Goal: Task Accomplishment & Management: Manage account settings

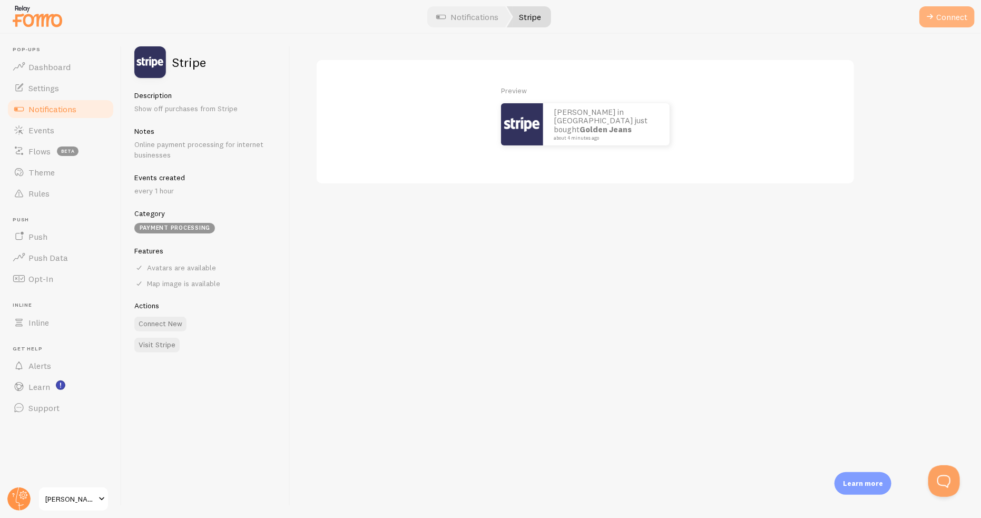
click at [945, 9] on button "Connect" at bounding box center [947, 16] width 55 height 21
click at [34, 110] on span "Notifications" at bounding box center [52, 109] width 48 height 11
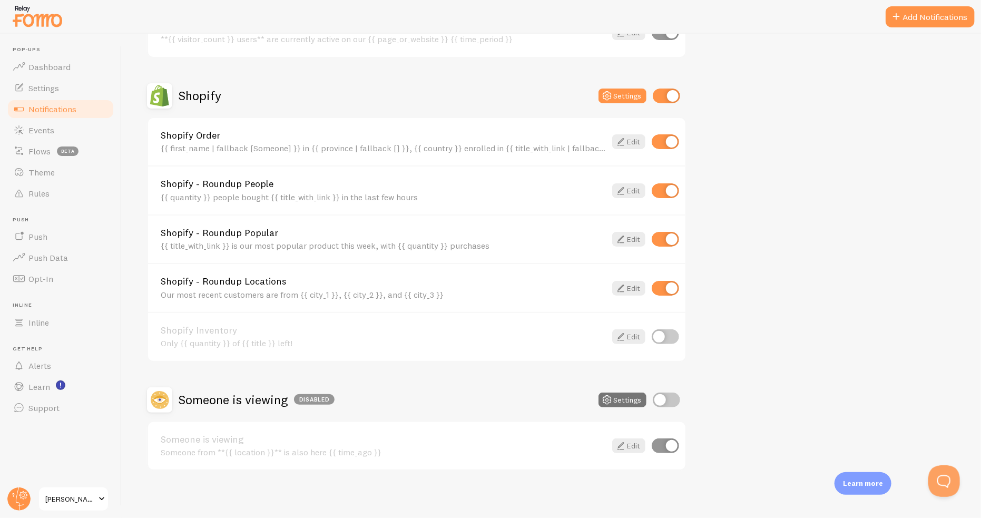
scroll to position [64, 0]
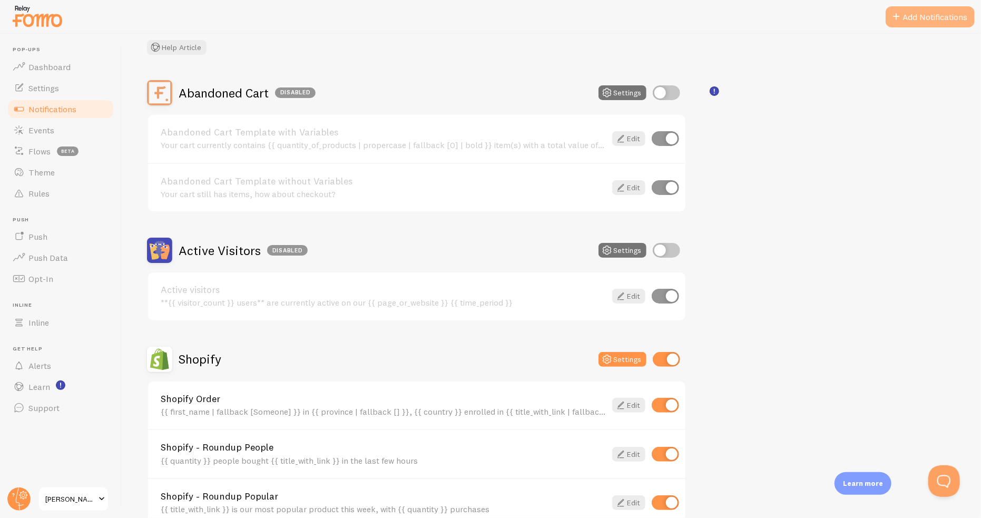
click at [915, 26] on button "Add Notifications" at bounding box center [930, 16] width 89 height 21
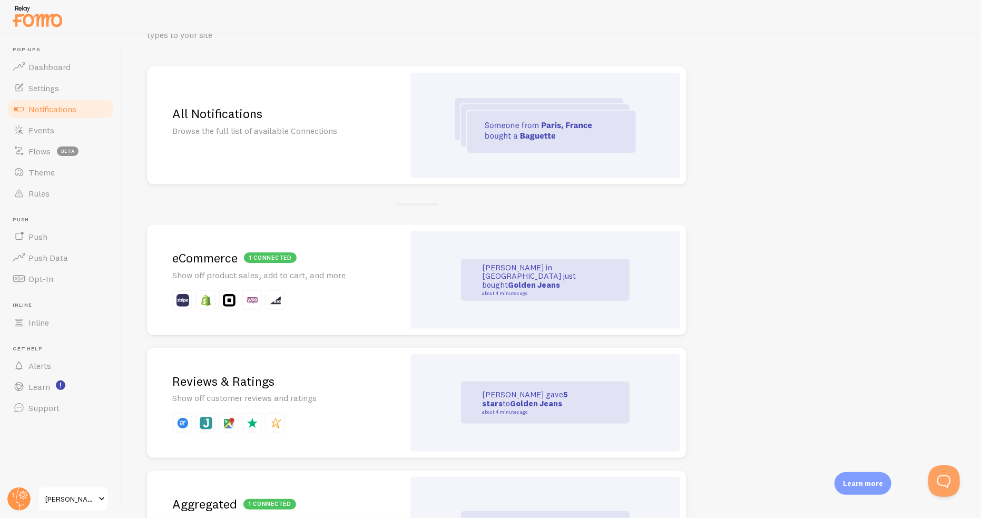
scroll to position [264, 0]
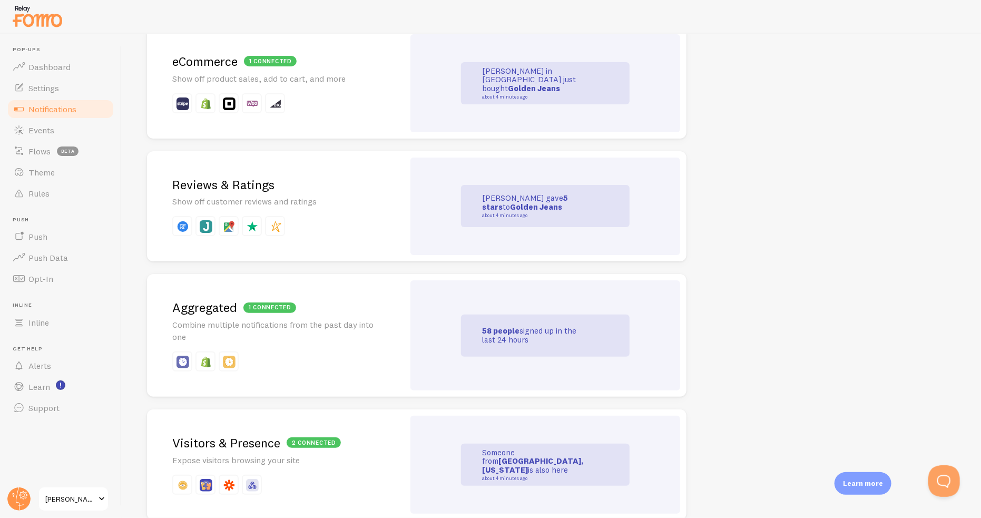
click at [314, 99] on p at bounding box center [275, 103] width 207 height 20
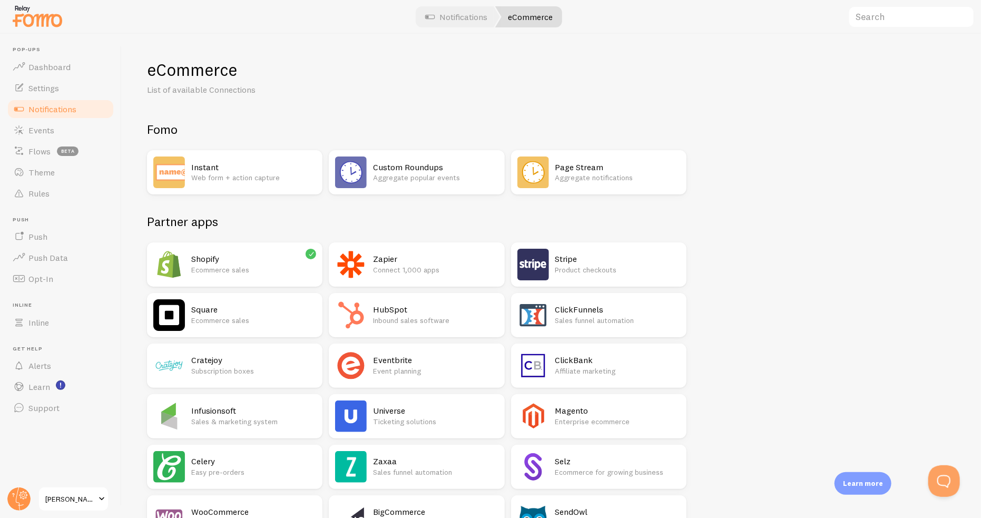
click at [590, 264] on h2 "Stripe" at bounding box center [618, 259] width 125 height 11
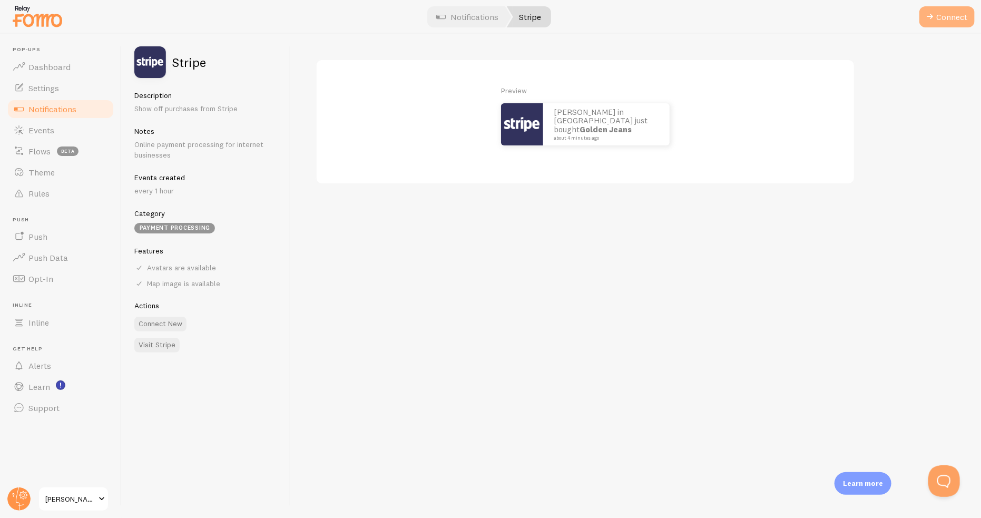
click at [936, 17] on span at bounding box center [930, 17] width 13 height 13
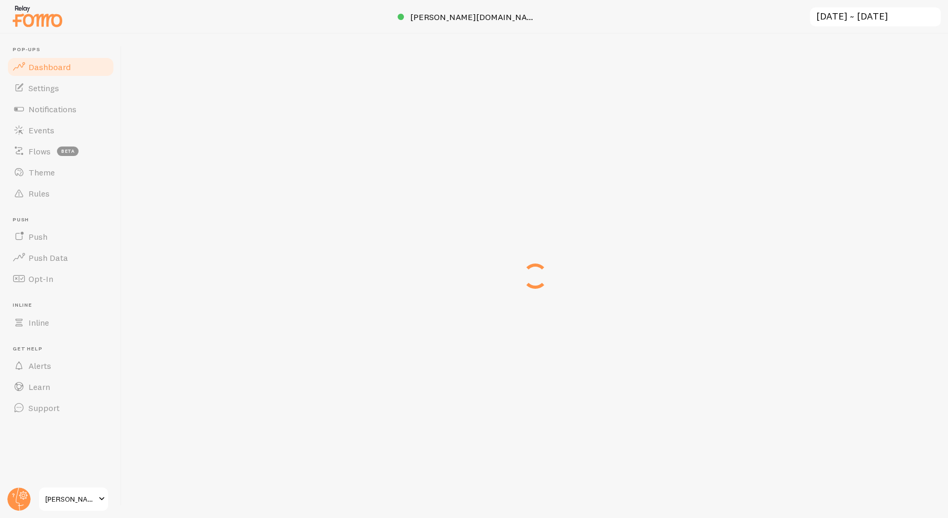
drag, startPoint x: 836, startPoint y: 172, endPoint x: 829, endPoint y: 149, distance: 24.3
click at [831, 149] on div "Loading... Setting up a seamless experience... - Granny Gathering data and junk…" at bounding box center [474, 259] width 948 height 518
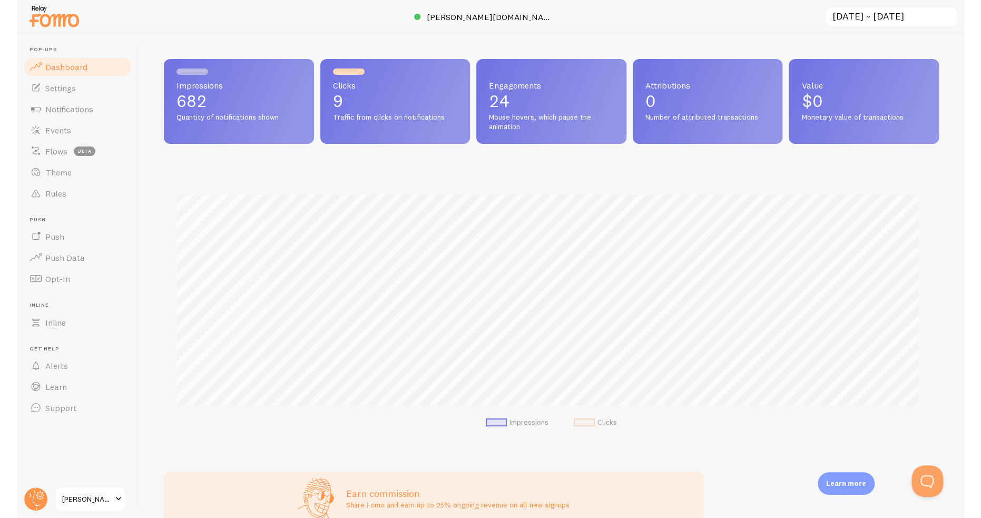
scroll to position [526823, 526333]
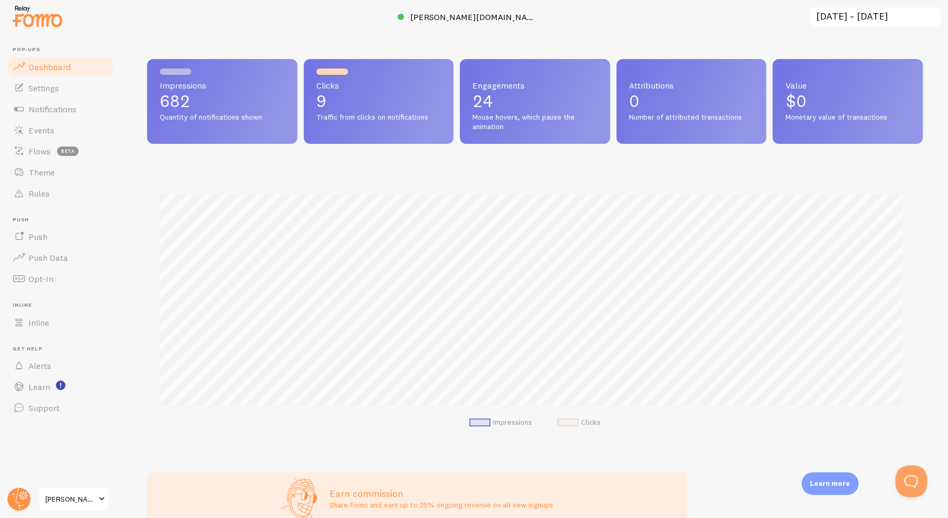
drag, startPoint x: 938, startPoint y: 163, endPoint x: 927, endPoint y: 143, distance: 22.2
click at [927, 143] on div "Impressions 682 Quantity of notifications shown Clicks 9 Traffic from clicks on…" at bounding box center [535, 276] width 826 height 484
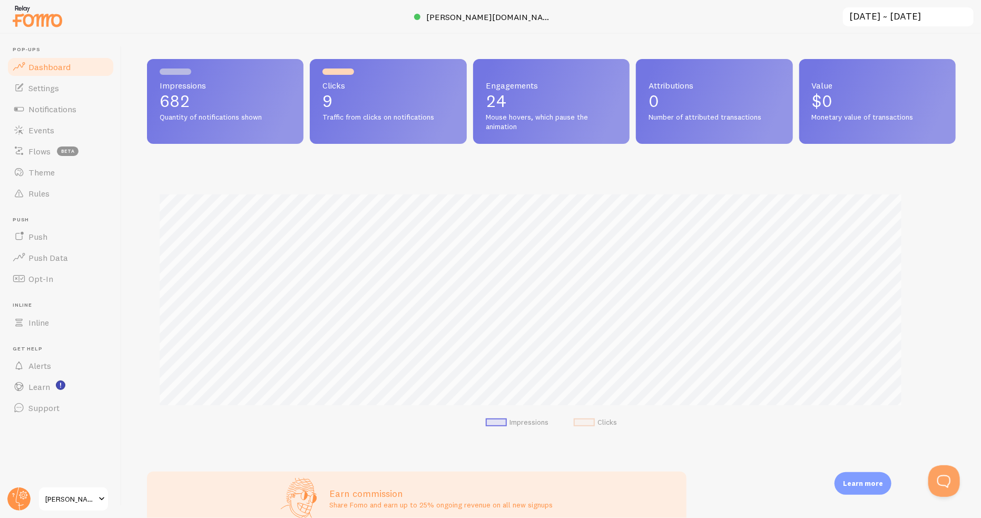
scroll to position [277, 801]
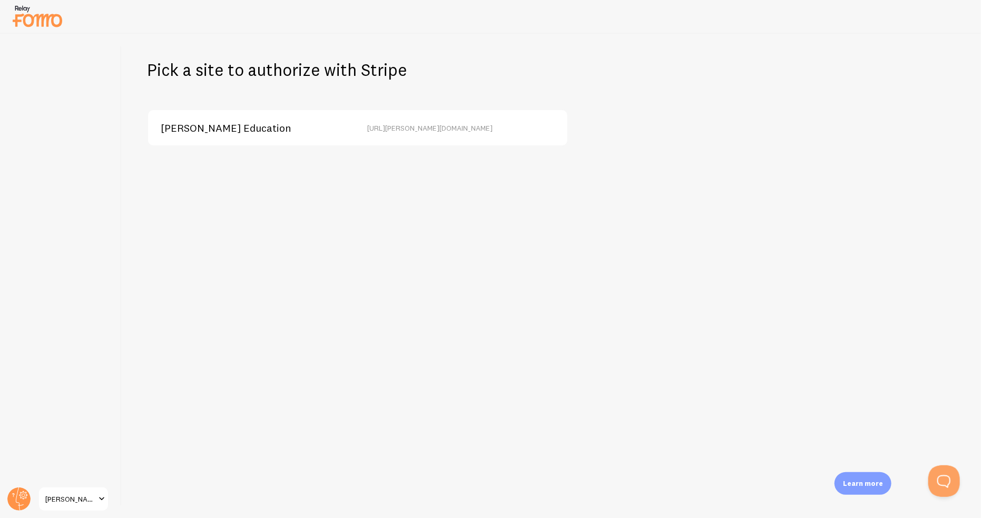
click at [264, 126] on div "[PERSON_NAME] Education" at bounding box center [251, 127] width 181 height 9
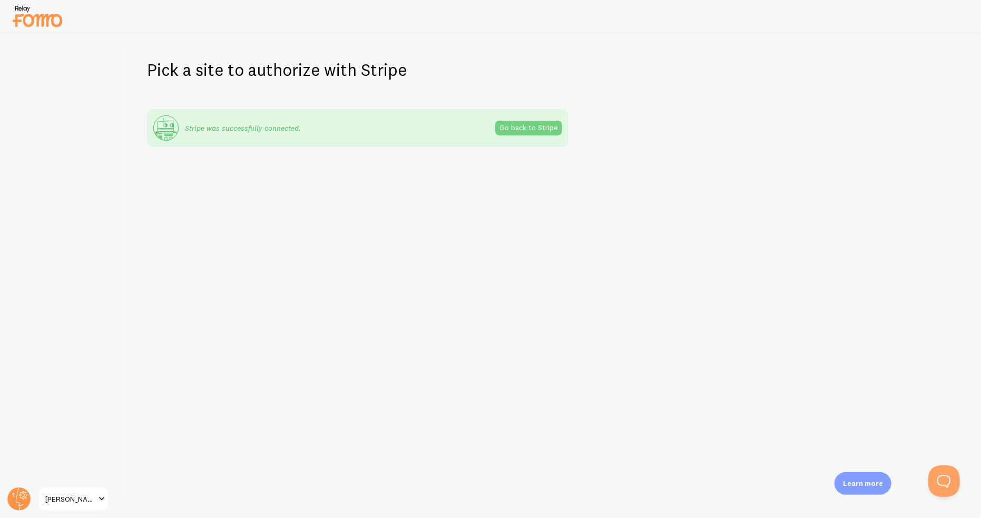
click at [512, 126] on link "Go back to Stripe" at bounding box center [528, 128] width 67 height 15
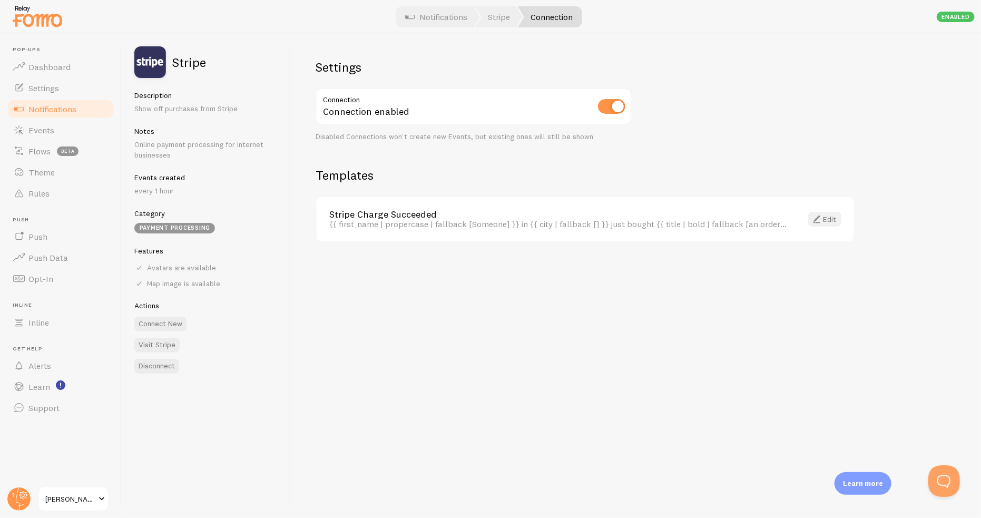
click at [835, 217] on link "Edit" at bounding box center [825, 219] width 33 height 15
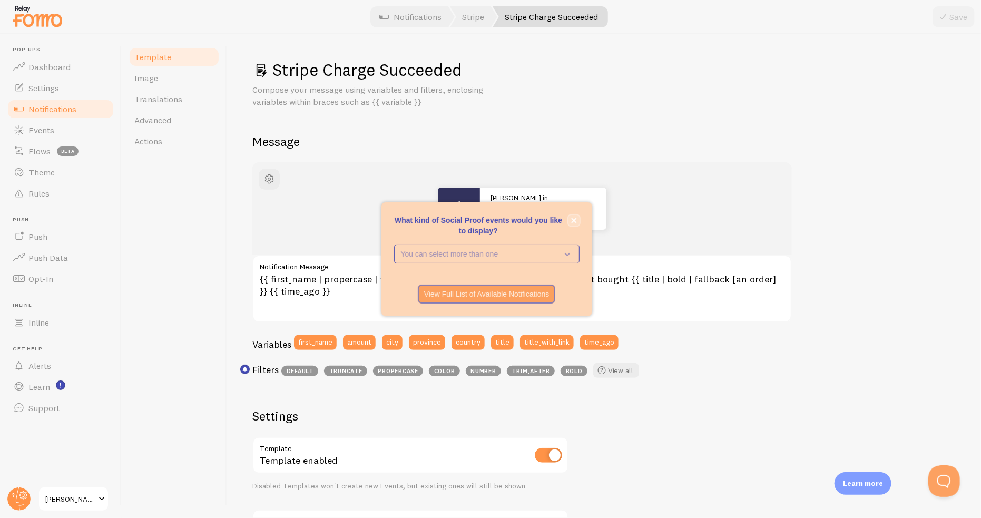
click at [574, 218] on icon "close," at bounding box center [574, 221] width 6 height 6
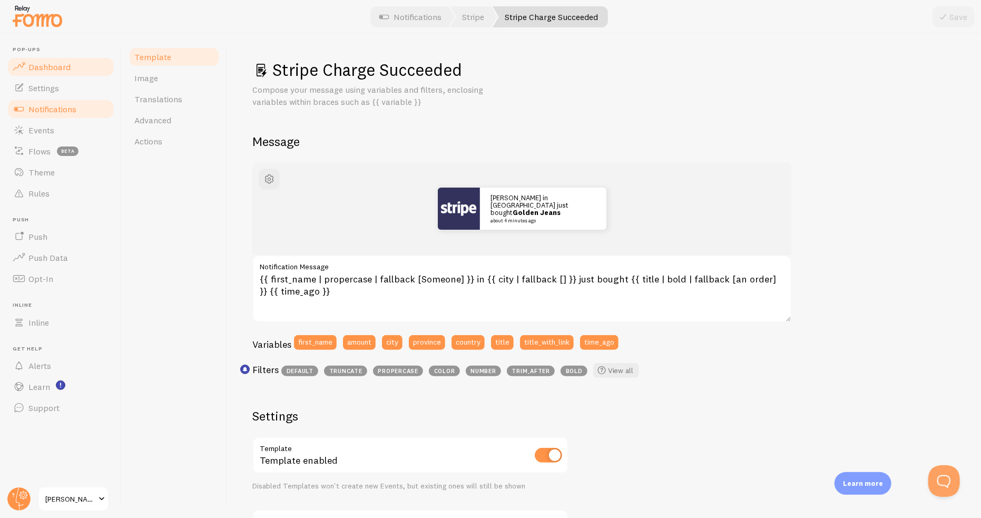
click at [58, 59] on link "Dashboard" at bounding box center [60, 66] width 109 height 21
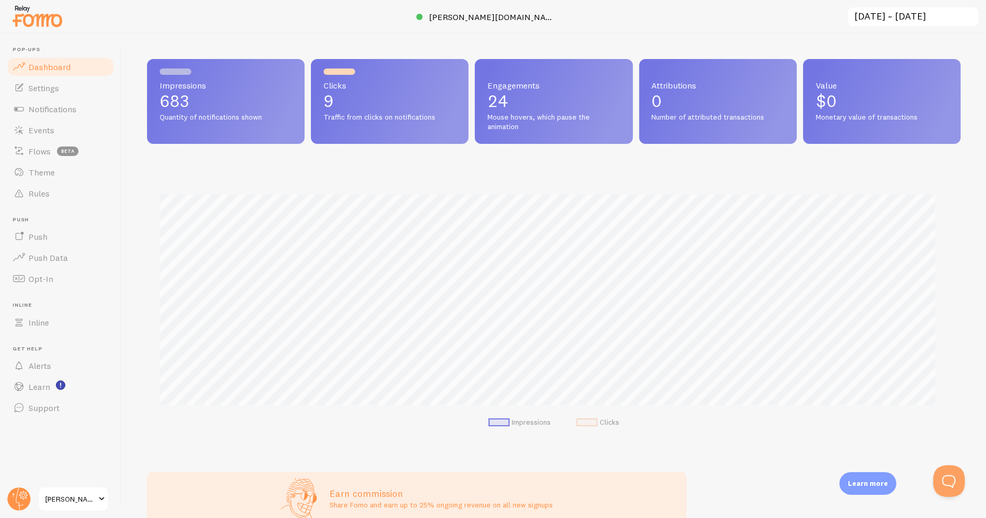
scroll to position [277, 805]
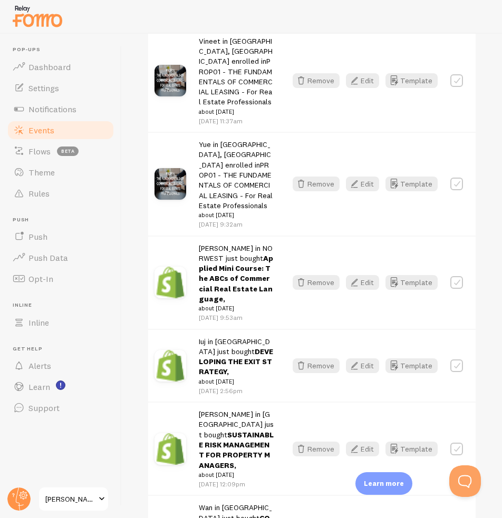
scroll to position [949, 0]
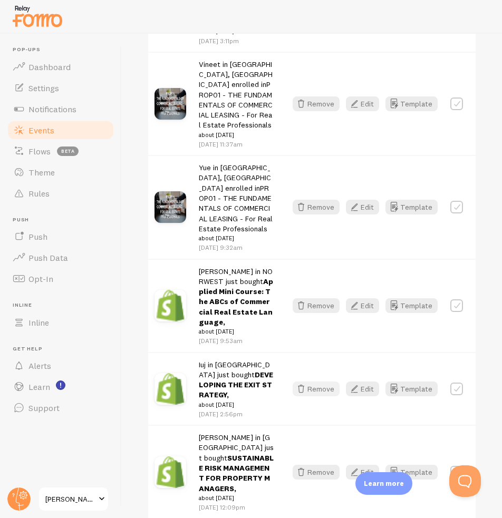
click at [320, 382] on button "Remove" at bounding box center [316, 389] width 47 height 15
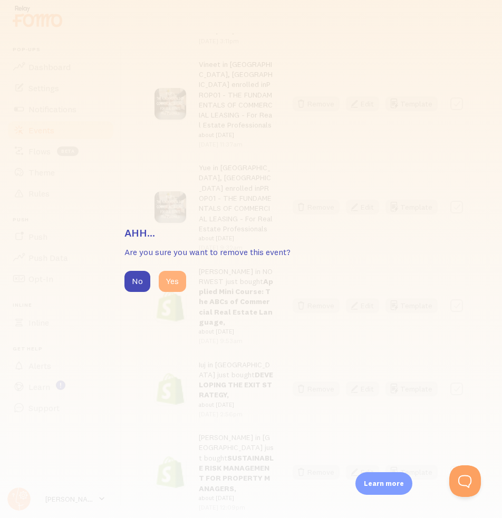
click at [173, 283] on button "Yes" at bounding box center [172, 281] width 27 height 21
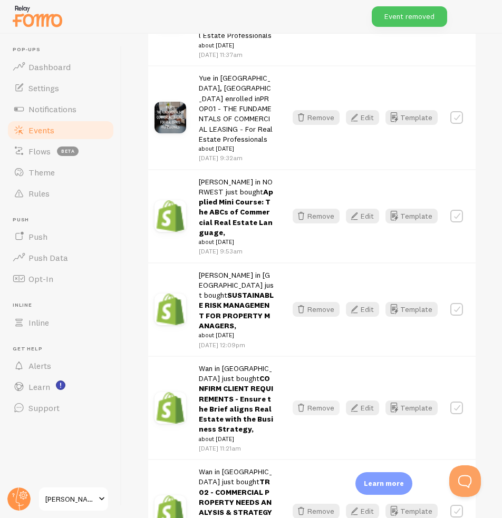
scroll to position [1054, 0]
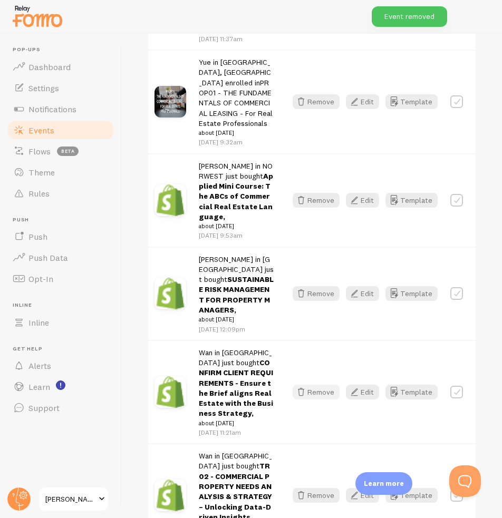
click at [304, 385] on button "Remove" at bounding box center [316, 392] width 47 height 15
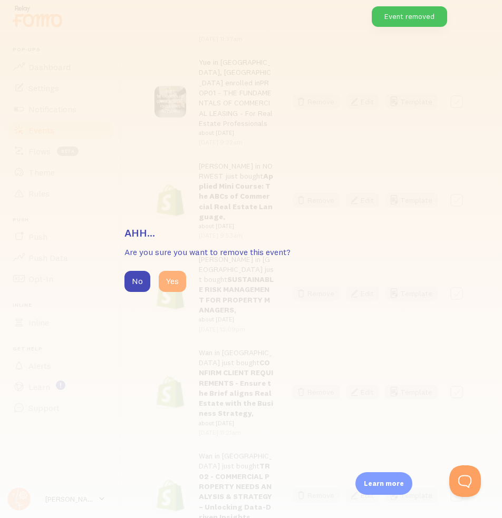
click at [180, 284] on button "Yes" at bounding box center [172, 281] width 27 height 21
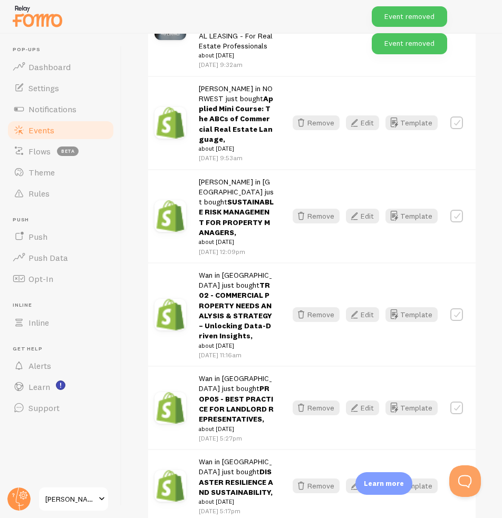
scroll to position [1160, 0]
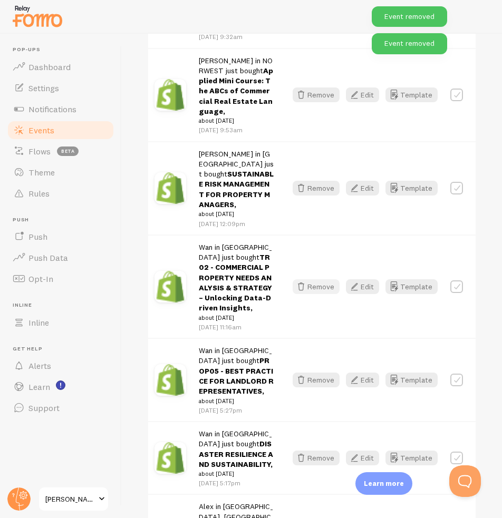
click at [302, 279] on button "Remove" at bounding box center [316, 286] width 47 height 15
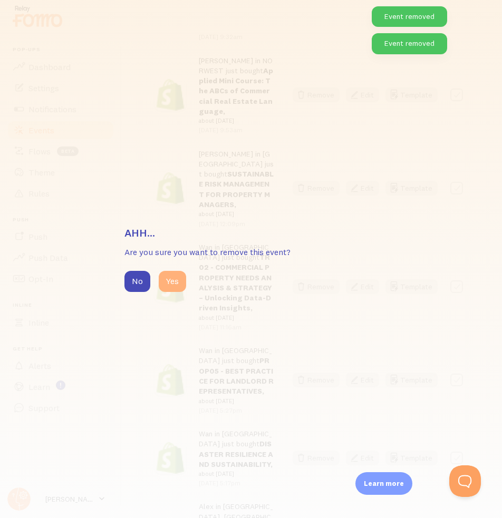
click at [176, 286] on button "Yes" at bounding box center [172, 281] width 27 height 21
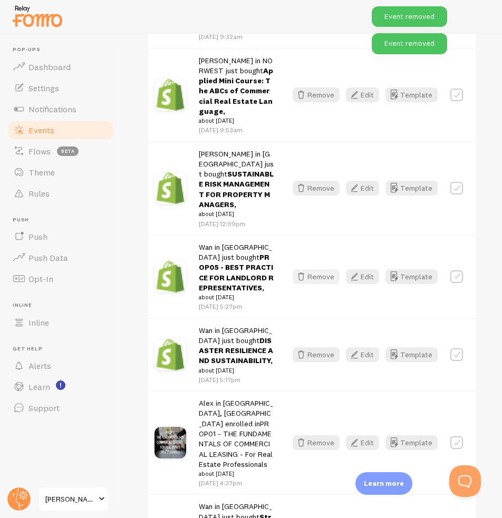
click at [304, 269] on button "Remove" at bounding box center [316, 276] width 47 height 15
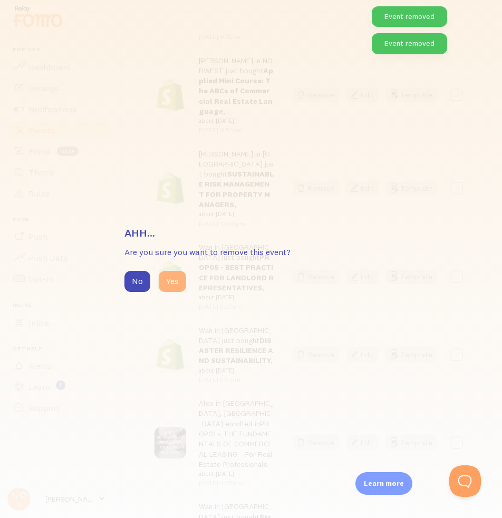
click at [179, 288] on button "Yes" at bounding box center [172, 281] width 27 height 21
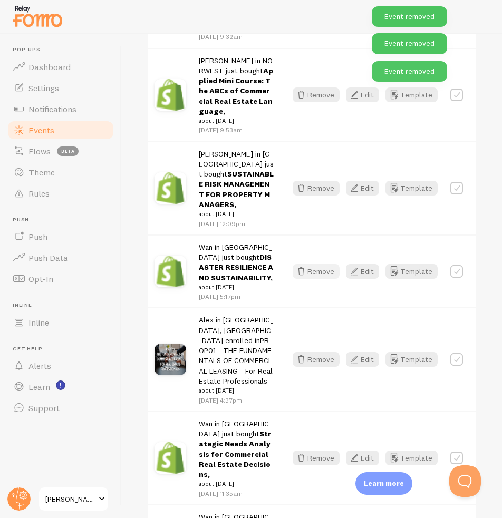
click at [304, 264] on button "Remove" at bounding box center [316, 271] width 47 height 15
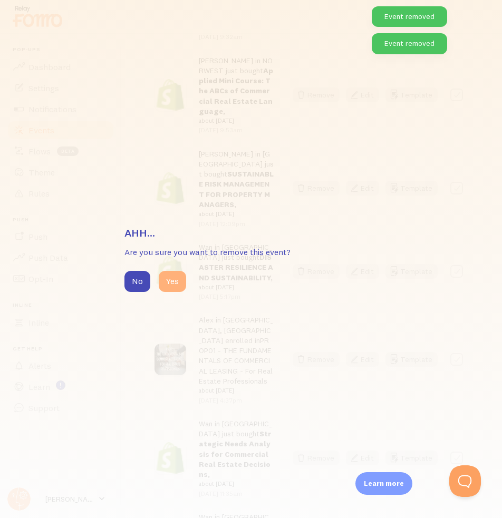
click at [175, 283] on button "Yes" at bounding box center [172, 281] width 27 height 21
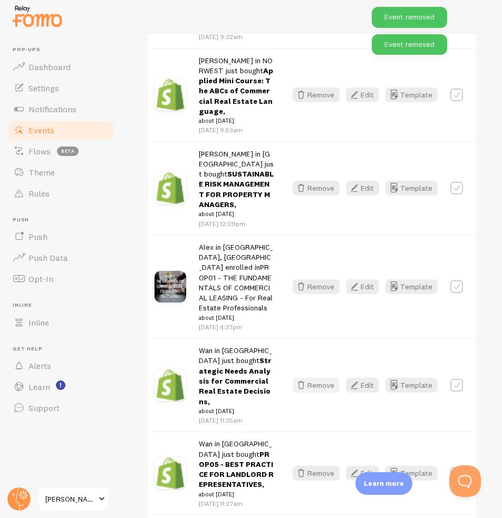
click at [315, 378] on button "Remove" at bounding box center [316, 385] width 47 height 15
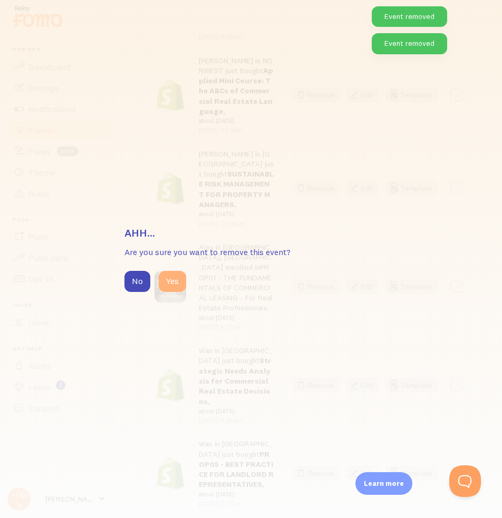
click at [183, 277] on button "Yes" at bounding box center [172, 281] width 27 height 21
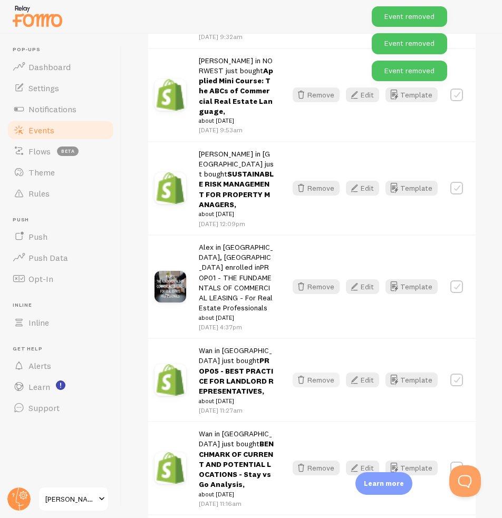
click at [302, 373] on button "Remove" at bounding box center [316, 380] width 47 height 15
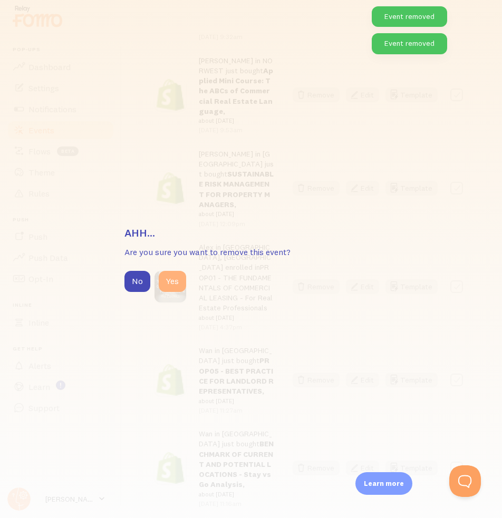
click at [178, 285] on button "Yes" at bounding box center [172, 281] width 27 height 21
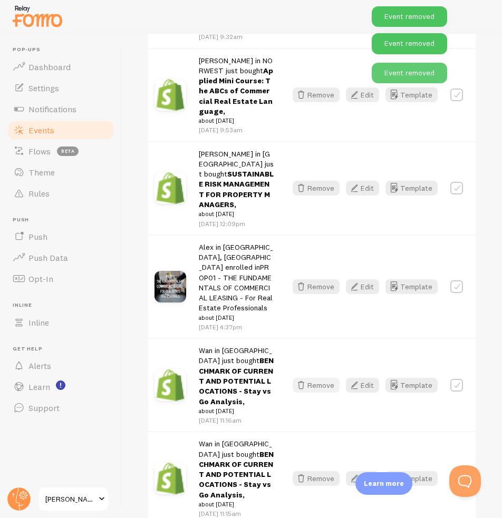
click at [317, 378] on button "Remove" at bounding box center [316, 385] width 47 height 15
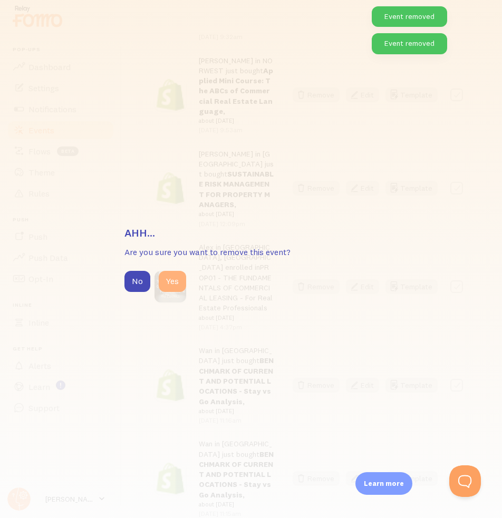
click at [162, 283] on button "Yes" at bounding box center [172, 281] width 27 height 21
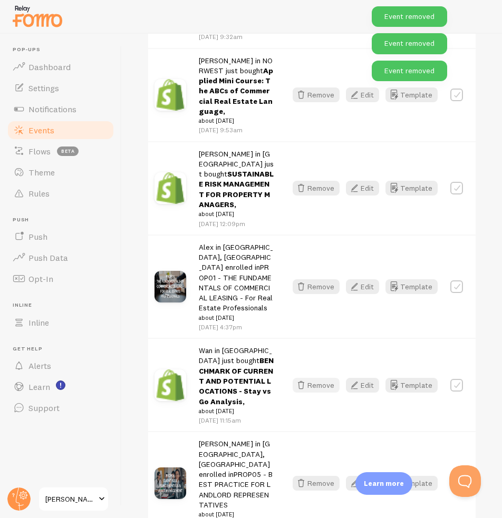
click at [295, 379] on icon "button" at bounding box center [301, 385] width 13 height 13
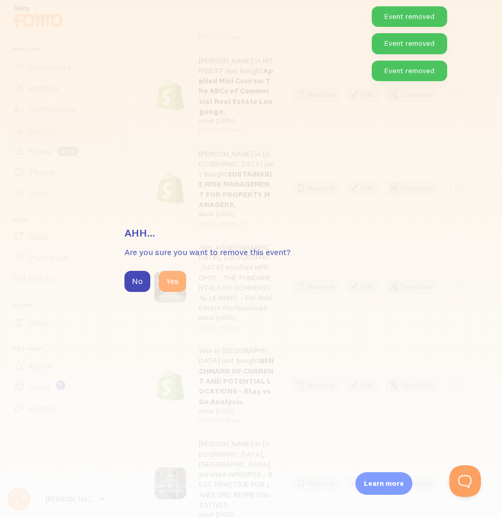
click at [171, 288] on button "Yes" at bounding box center [172, 281] width 27 height 21
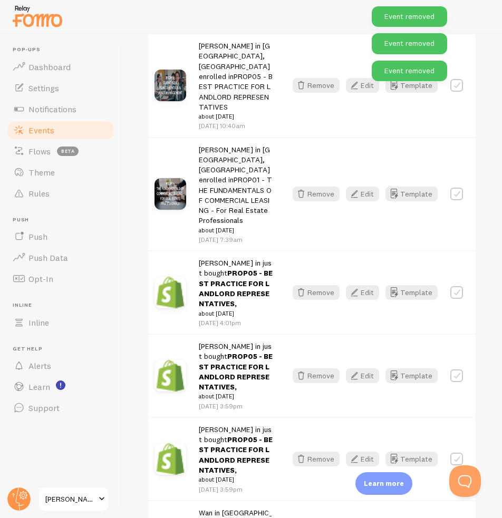
scroll to position [1476, 0]
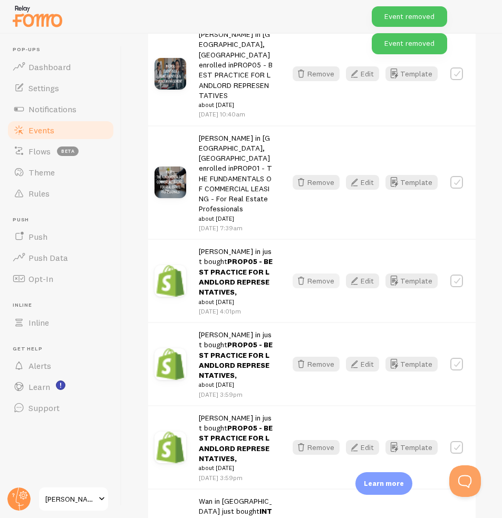
click at [316, 274] on button "Remove" at bounding box center [316, 281] width 47 height 15
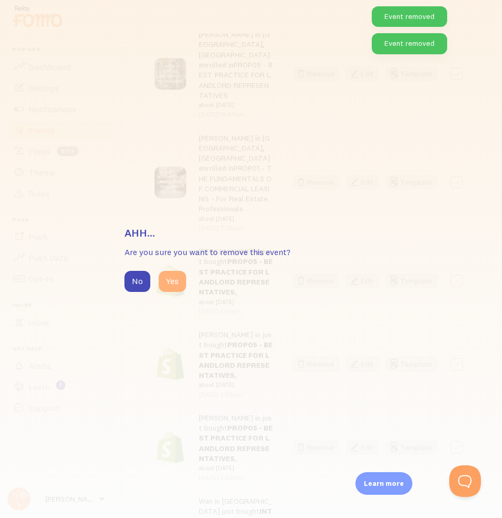
click at [171, 282] on button "Yes" at bounding box center [172, 281] width 27 height 21
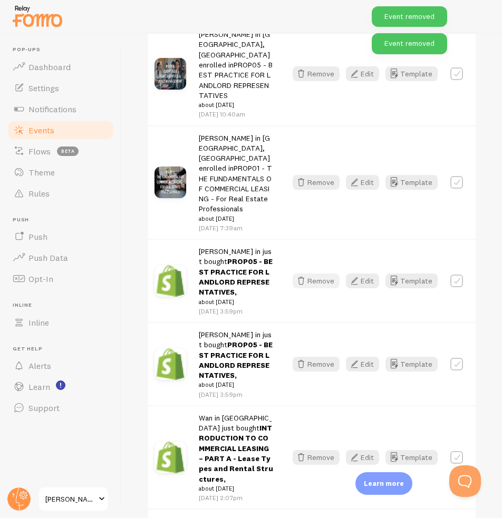
click at [297, 275] on icon "button" at bounding box center [301, 281] width 13 height 13
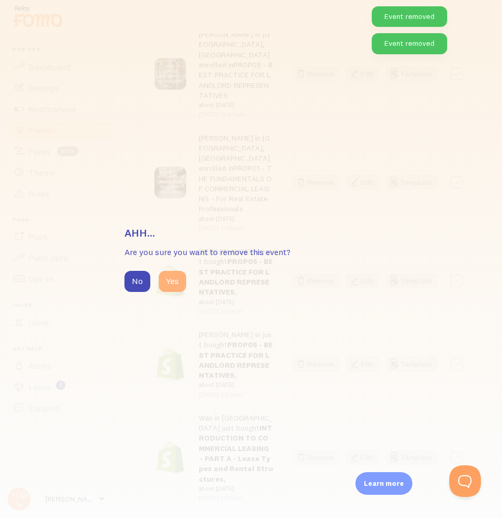
click at [179, 279] on button "Yes" at bounding box center [172, 281] width 27 height 21
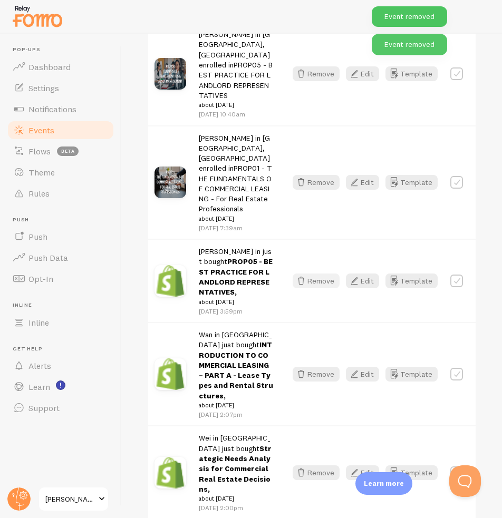
click at [308, 274] on button "Remove" at bounding box center [316, 281] width 47 height 15
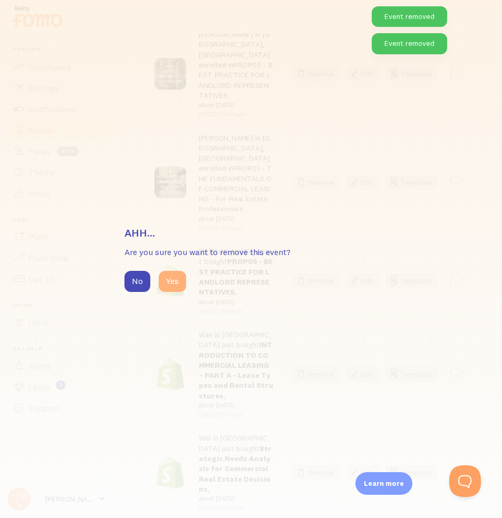
click at [181, 283] on button "Yes" at bounding box center [172, 281] width 27 height 21
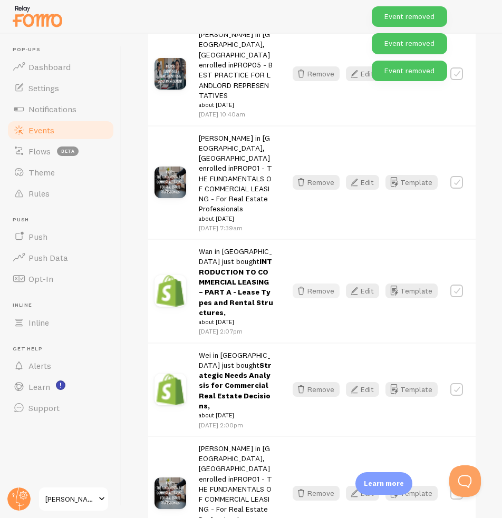
click at [300, 285] on icon "button" at bounding box center [301, 291] width 13 height 13
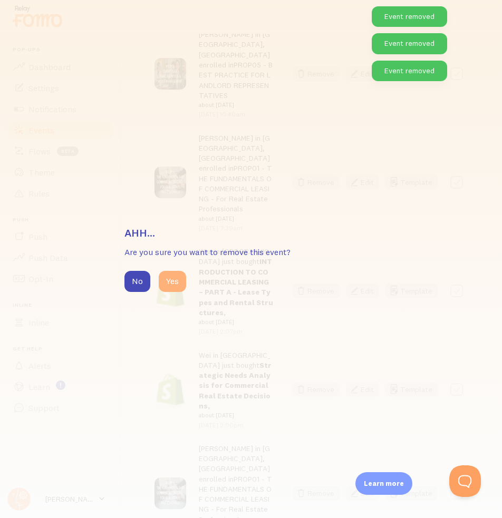
click at [171, 280] on button "Yes" at bounding box center [172, 281] width 27 height 21
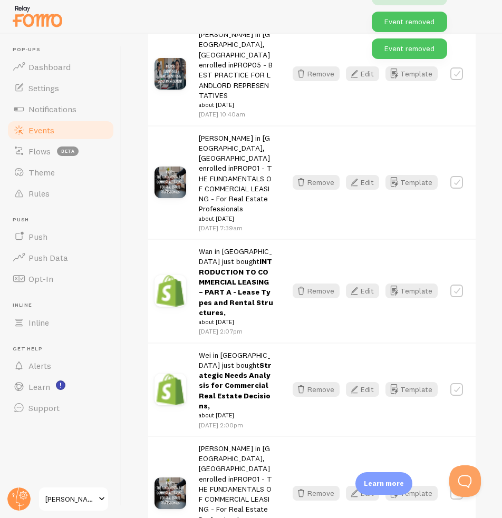
scroll to position [1408, 0]
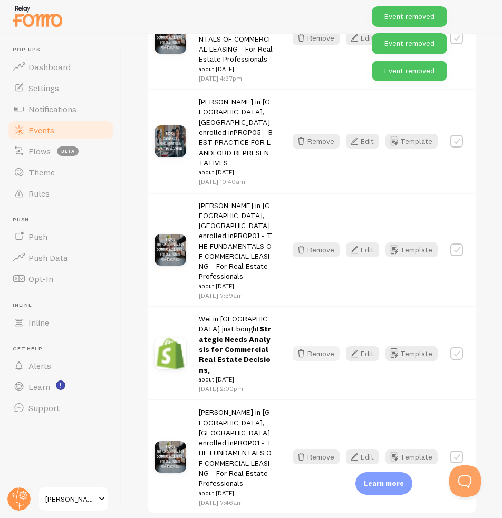
click at [305, 346] on button "Remove" at bounding box center [316, 353] width 47 height 15
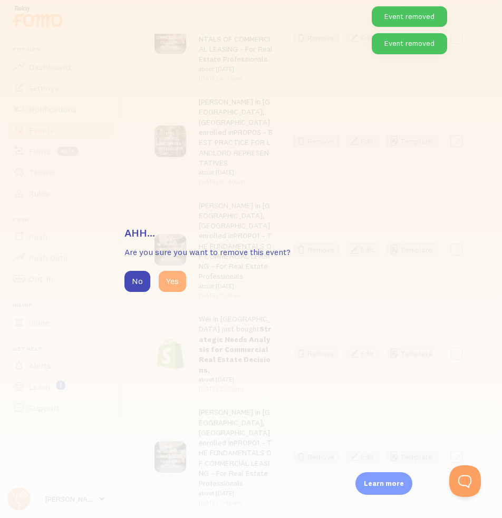
click at [171, 281] on button "Yes" at bounding box center [172, 281] width 27 height 21
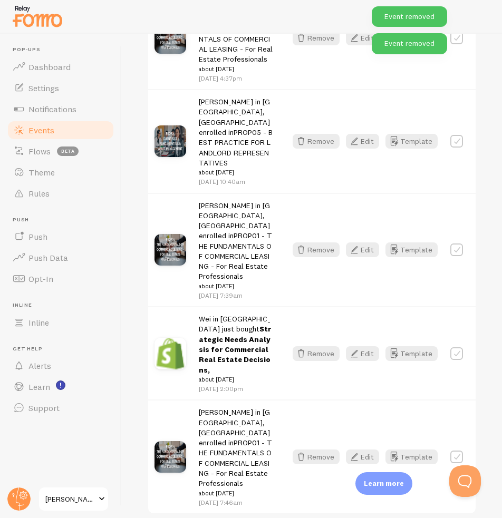
scroll to position [1324, 0]
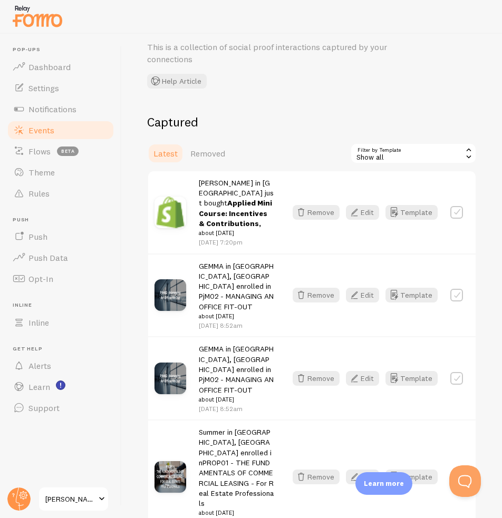
scroll to position [0, 0]
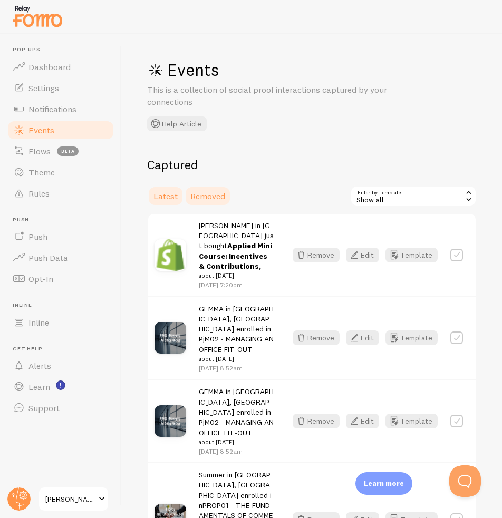
click at [193, 200] on span "Removed" at bounding box center [207, 196] width 35 height 11
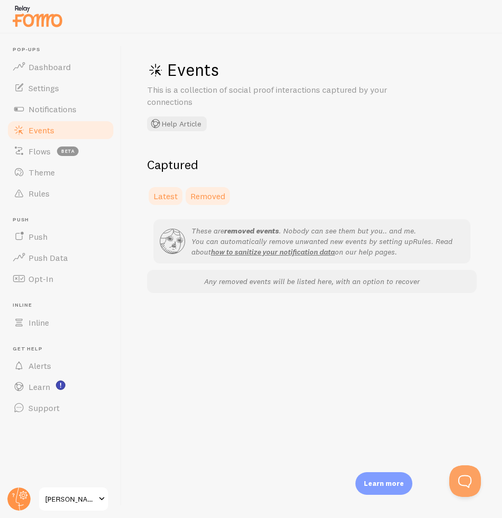
click at [165, 201] on link "Latest" at bounding box center [165, 196] width 37 height 21
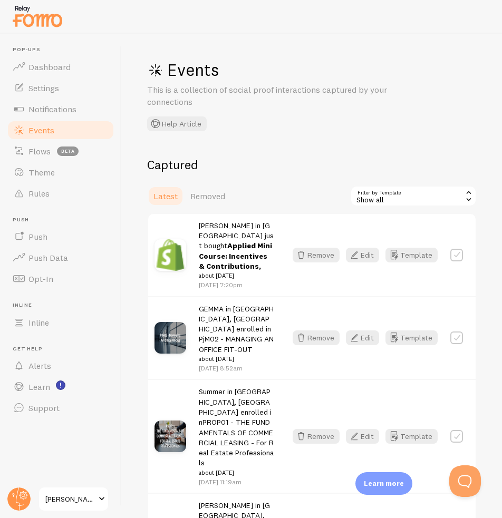
click at [397, 191] on div "Show all" at bounding box center [413, 196] width 127 height 21
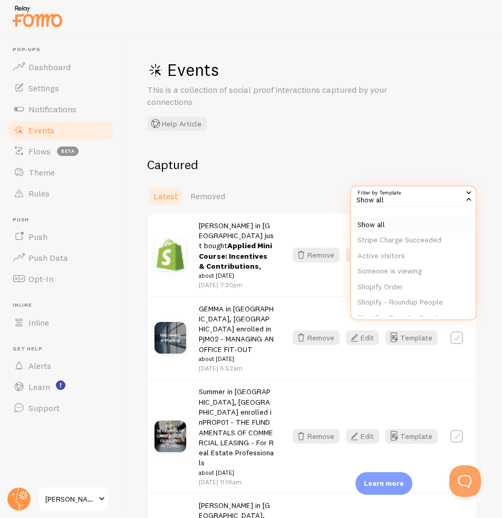
click at [398, 230] on li "Show all" at bounding box center [413, 225] width 124 height 16
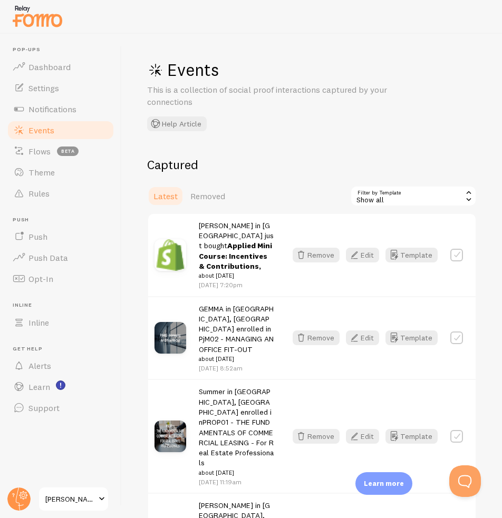
drag, startPoint x: 415, startPoint y: 193, endPoint x: 393, endPoint y: 210, distance: 28.2
click at [415, 193] on div "Show all" at bounding box center [413, 196] width 127 height 21
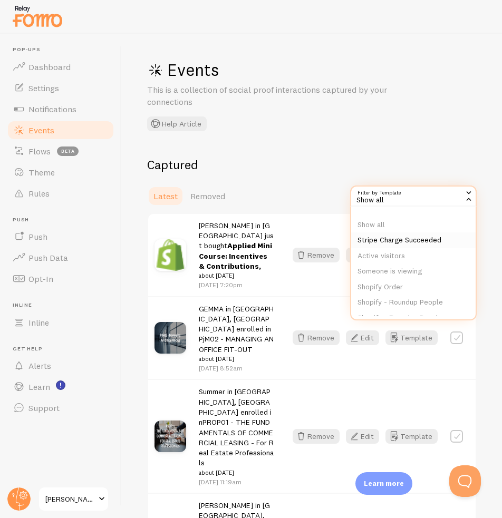
click at [369, 243] on li "Stripe Charge Succeeded" at bounding box center [413, 240] width 124 height 16
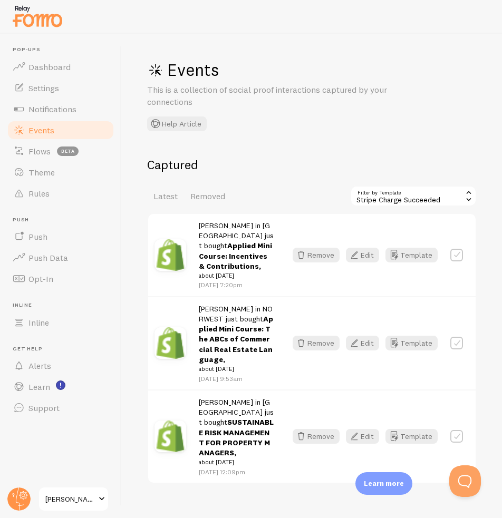
click at [398, 192] on div "Stripe Charge Succeeded" at bounding box center [413, 196] width 127 height 21
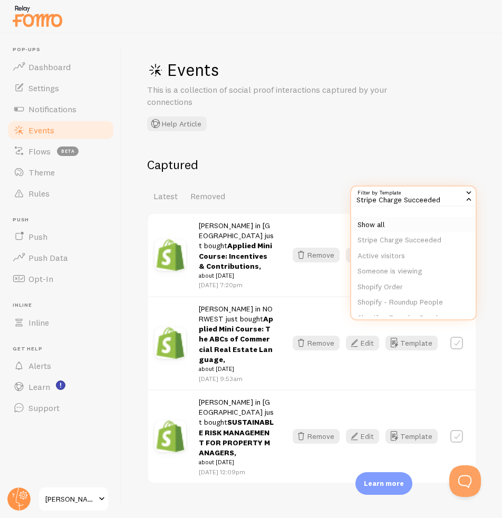
click at [396, 219] on li "Show all" at bounding box center [413, 225] width 124 height 16
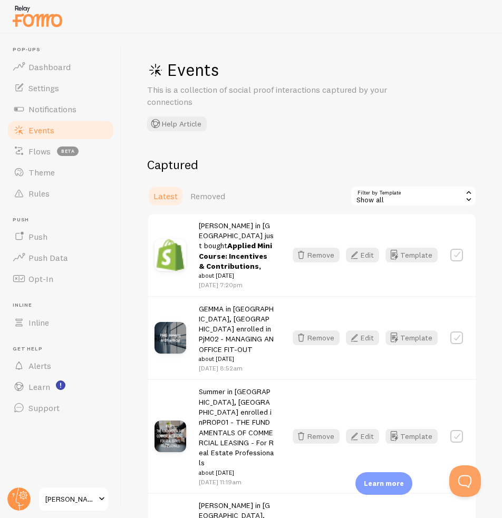
click at [385, 205] on div "Show all" at bounding box center [413, 196] width 127 height 21
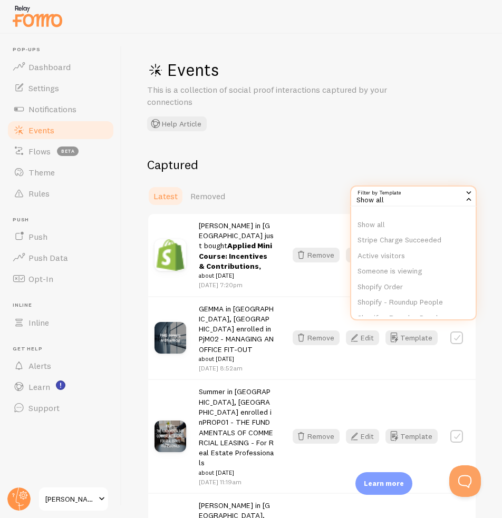
drag, startPoint x: 383, startPoint y: 239, endPoint x: 382, endPoint y: 210, distance: 28.5
click at [383, 239] on li "Stripe Charge Succeeded" at bounding box center [413, 240] width 124 height 16
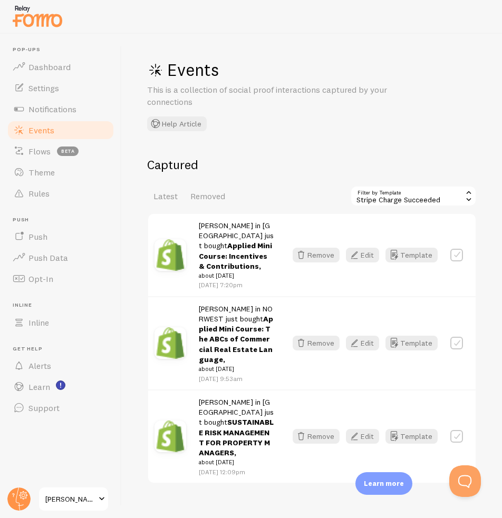
click at [389, 198] on div "Stripe Charge Succeeded" at bounding box center [413, 196] width 127 height 21
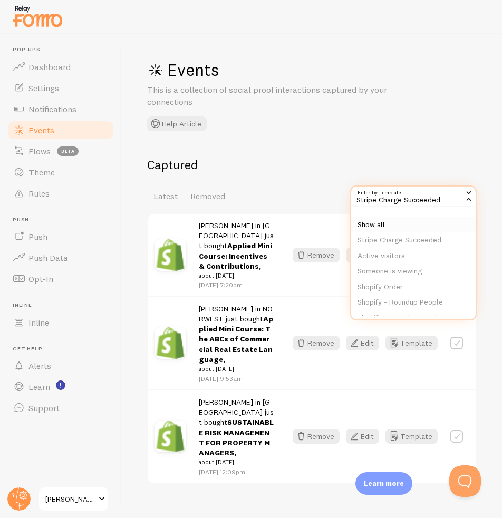
click at [384, 219] on li "Show all" at bounding box center [413, 225] width 124 height 16
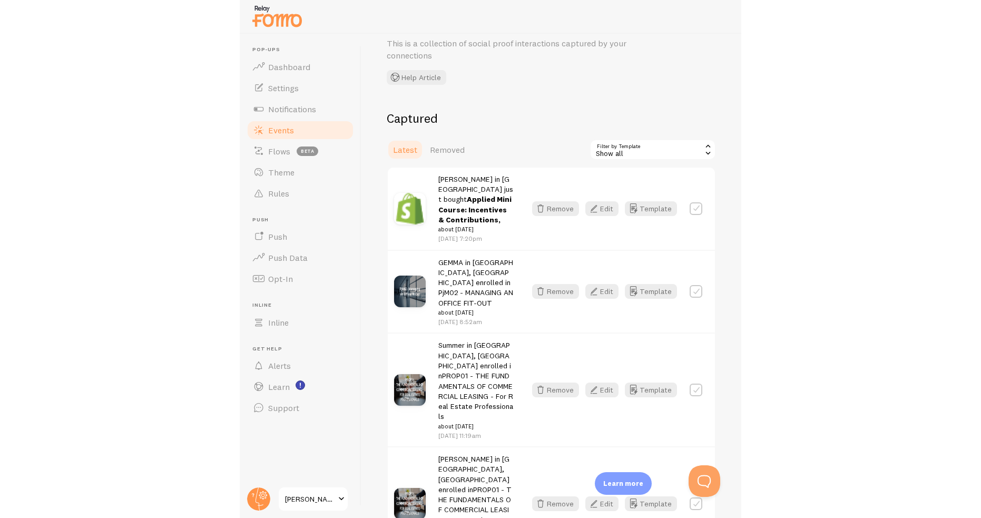
scroll to position [53, 0]
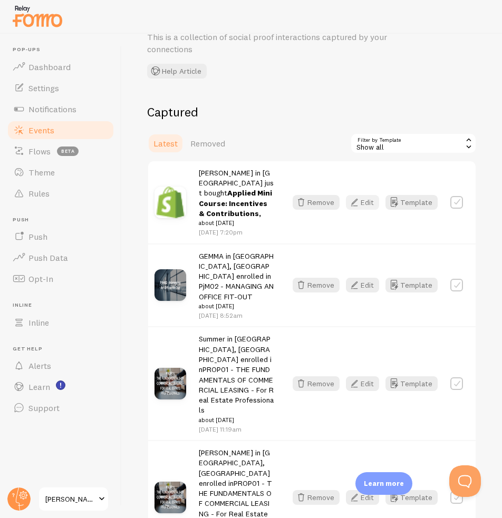
click at [364, 200] on button "Edit" at bounding box center [362, 202] width 33 height 15
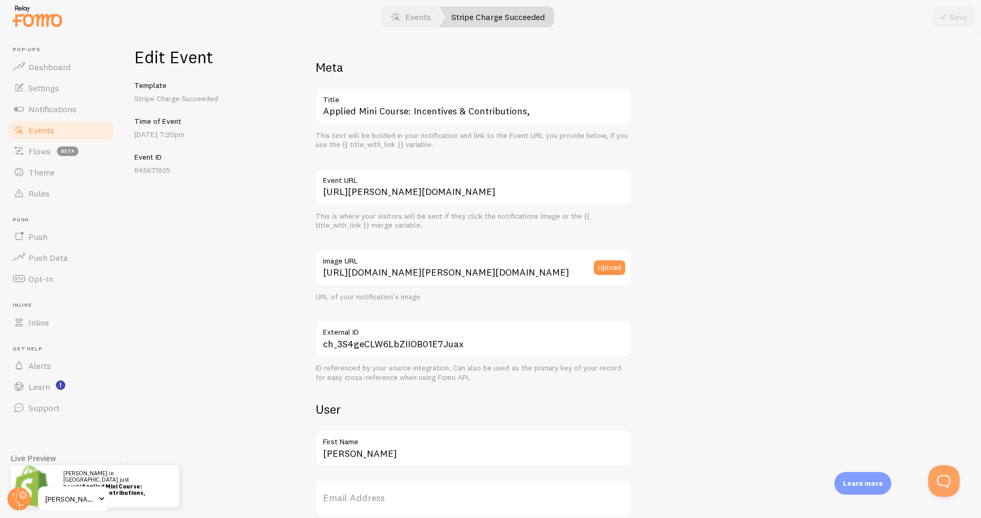
click at [500, 265] on label "Image URL" at bounding box center [474, 258] width 316 height 18
click at [500, 265] on input "https://logo.clearbit.com/skillings-education.myshopify.com" at bounding box center [474, 267] width 316 height 37
drag, startPoint x: 581, startPoint y: 271, endPoint x: 309, endPoint y: 265, distance: 271.5
click at [309, 265] on div "Meta Applied Mini Course: Incentives & Contributions, Title This text will be b…" at bounding box center [635, 276] width 691 height 484
drag, startPoint x: 551, startPoint y: 199, endPoint x: 295, endPoint y: 196, distance: 256.2
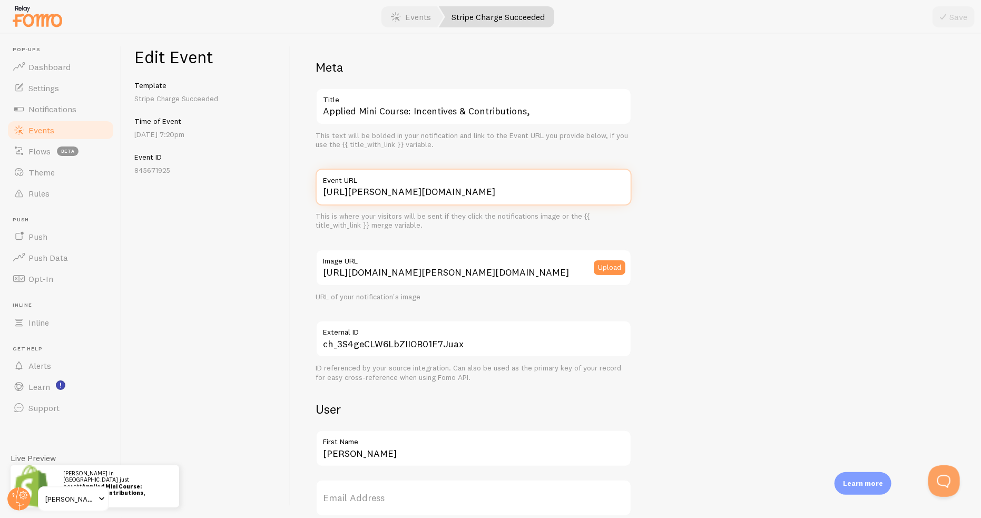
click at [266, 192] on div "Edit Event Template Stripe Charge Succeeded Time of Event Sep 7th @ 7:20pm Even…" at bounding box center [552, 276] width 860 height 484
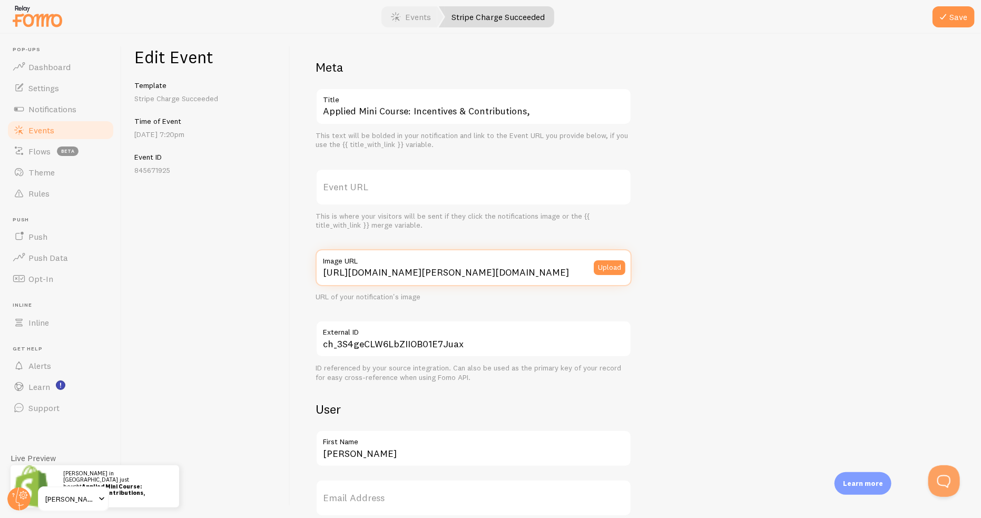
drag, startPoint x: 576, startPoint y: 273, endPoint x: 211, endPoint y: 241, distance: 366.6
click at [221, 242] on div "Edit Event Template Stripe Charge Succeeded Time of Event Sep 7th @ 7:20pm Even…" at bounding box center [552, 276] width 860 height 484
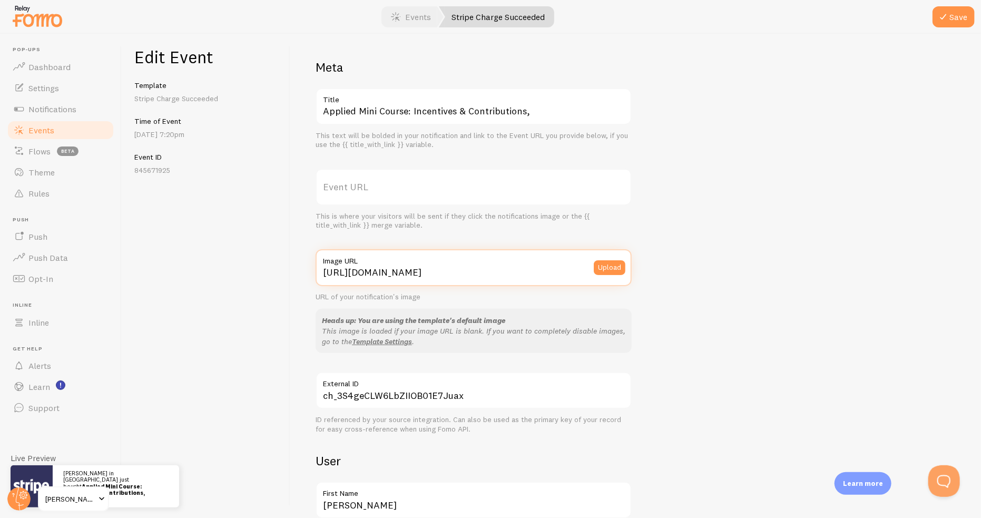
click at [542, 268] on input "https://fomo.com/images/widget/template_defaults/integrations/stripe.png" at bounding box center [474, 267] width 316 height 37
type input "https://fomo.com/images/widget/template_defaults/integrations/stripe.png"
click at [957, 20] on button "Save" at bounding box center [954, 16] width 42 height 21
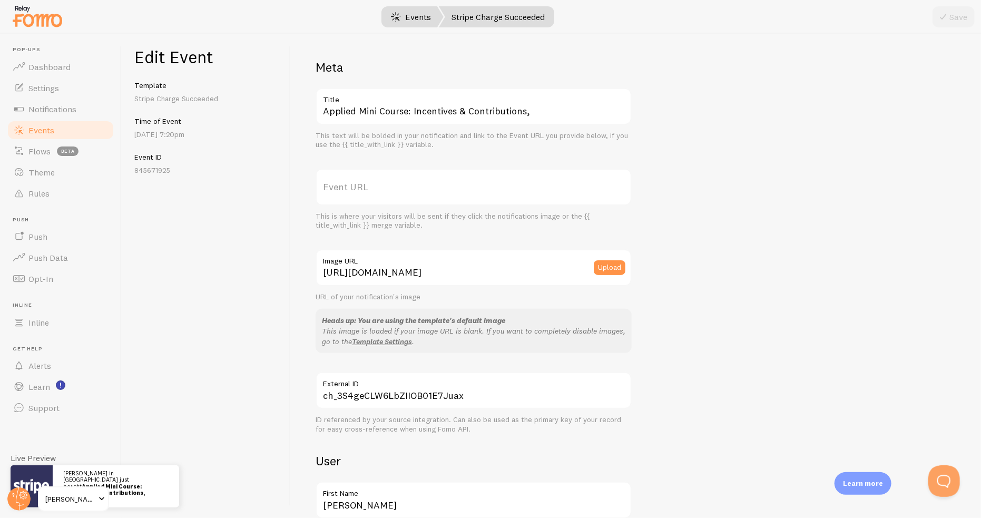
click at [412, 25] on link "Events" at bounding box center [410, 16] width 65 height 21
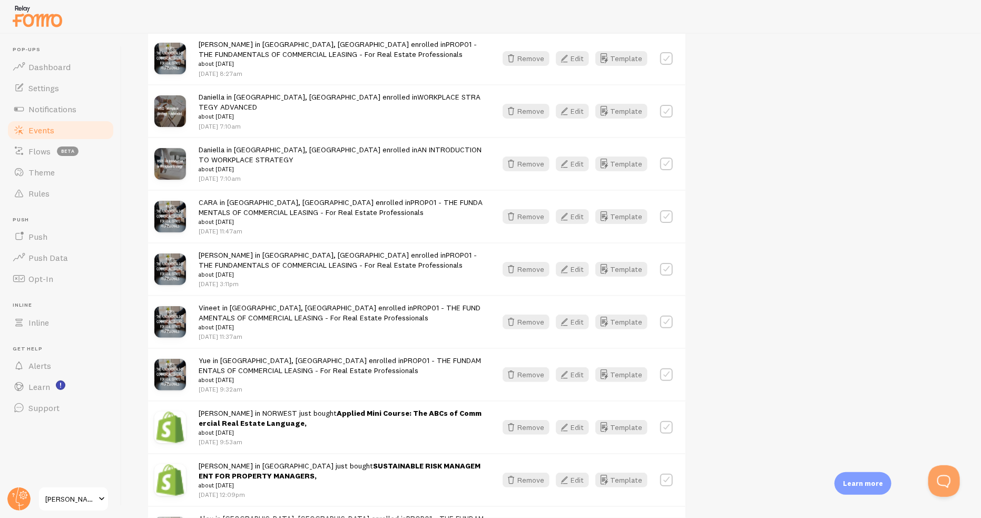
scroll to position [527, 0]
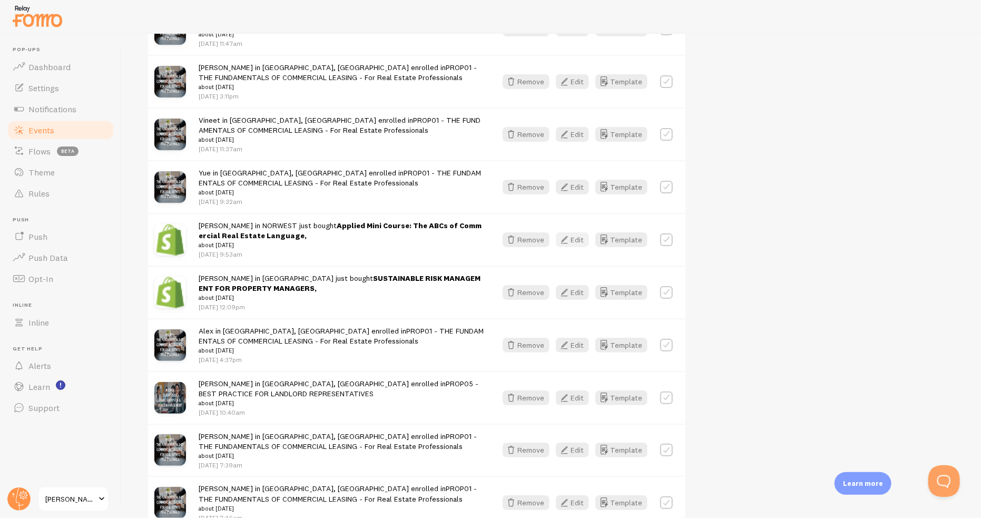
click at [578, 232] on button "Edit" at bounding box center [572, 239] width 33 height 15
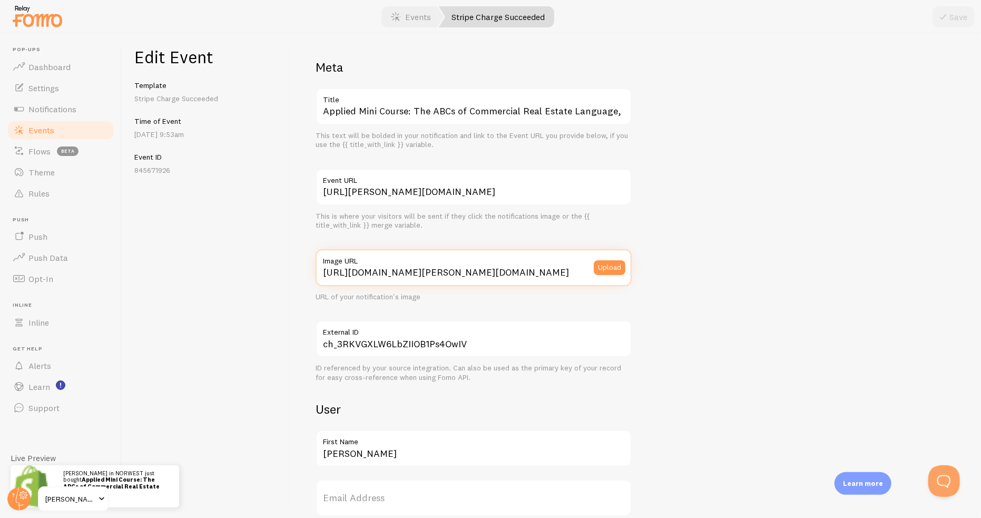
click at [559, 274] on input "https://logo.clearbit.com/skillings-education.myshopify.com" at bounding box center [474, 267] width 316 height 37
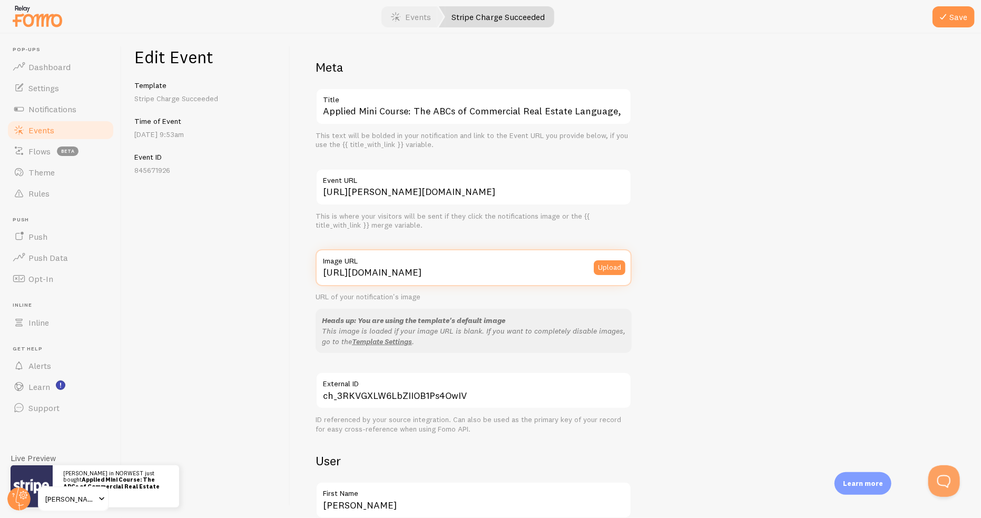
type input "https://fomo.com/images/widget/template_defaults/integrations/stripe.png"
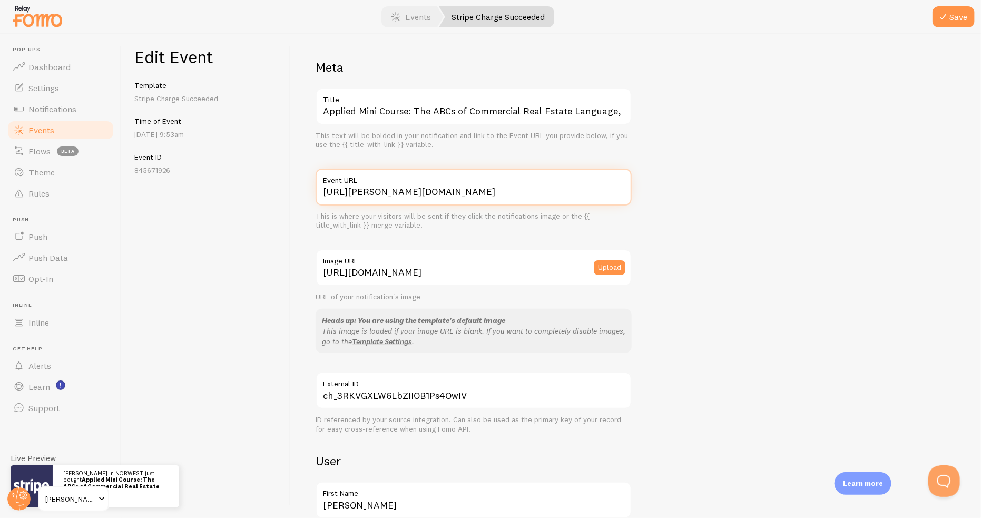
drag, startPoint x: 520, startPoint y: 193, endPoint x: 236, endPoint y: 181, distance: 284.4
click at [237, 181] on div "Edit Event Template Stripe Charge Succeeded Time of Event May 3rd @ 9:53am Even…" at bounding box center [552, 276] width 860 height 484
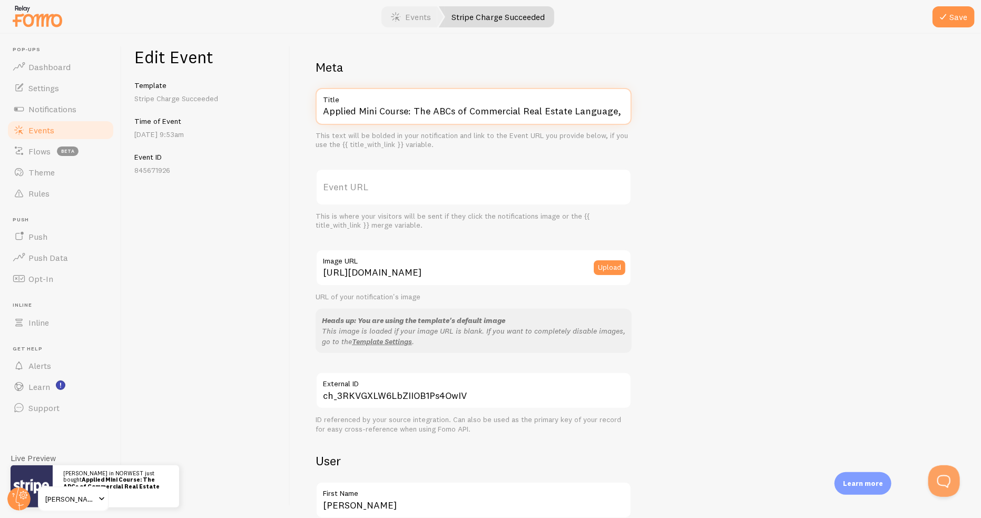
click at [614, 116] on input "Applied Mini Course: The ABCs of Commercial Real Estate Language," at bounding box center [474, 106] width 316 height 37
type input "Applied Mini Course: The ABCs of Commercial Real Estate Language"
click at [951, 14] on button "Save" at bounding box center [954, 16] width 42 height 21
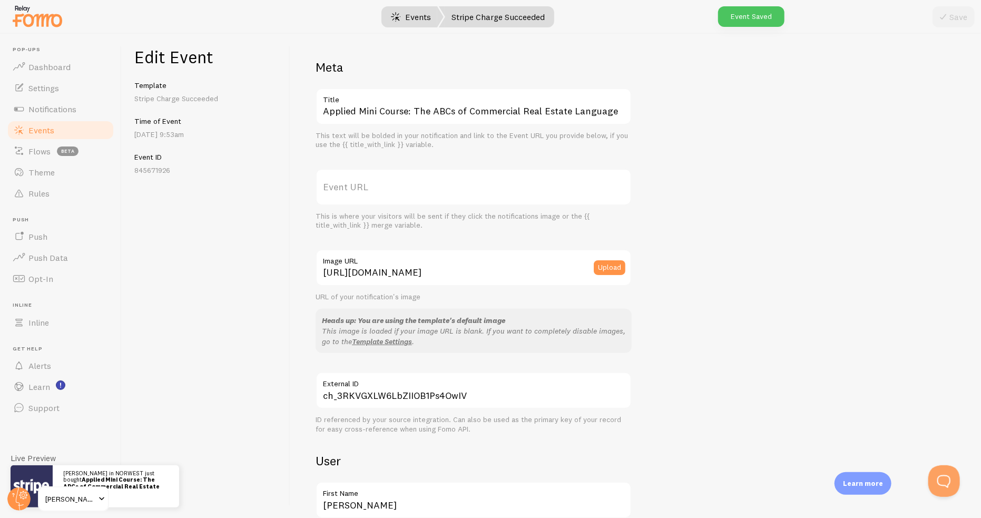
click at [417, 13] on link "Events" at bounding box center [410, 16] width 65 height 21
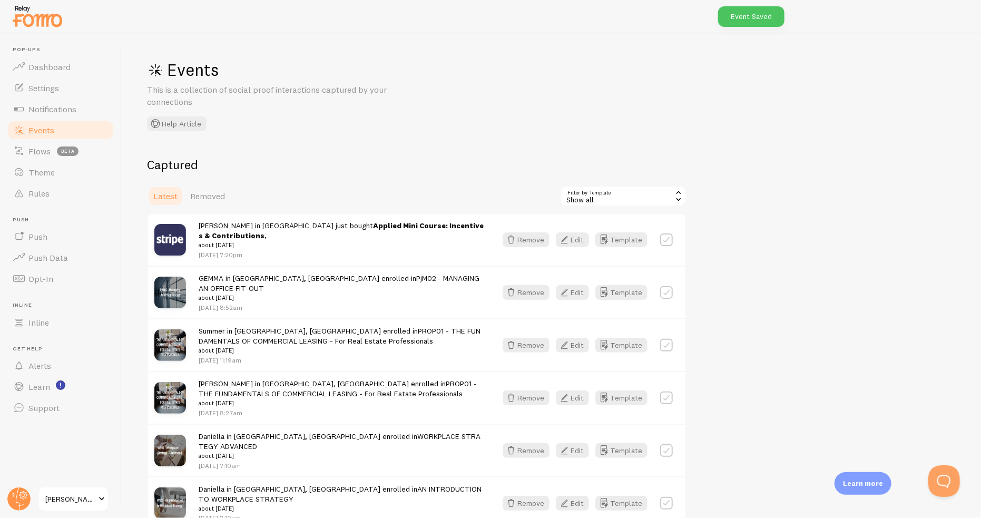
click at [384, 240] on small "about [DATE]" at bounding box center [341, 244] width 285 height 9
click at [391, 229] on strong "Applied Mini Course: Incentives & Contributions," at bounding box center [341, 231] width 285 height 20
click at [581, 238] on button "Edit" at bounding box center [572, 239] width 33 height 15
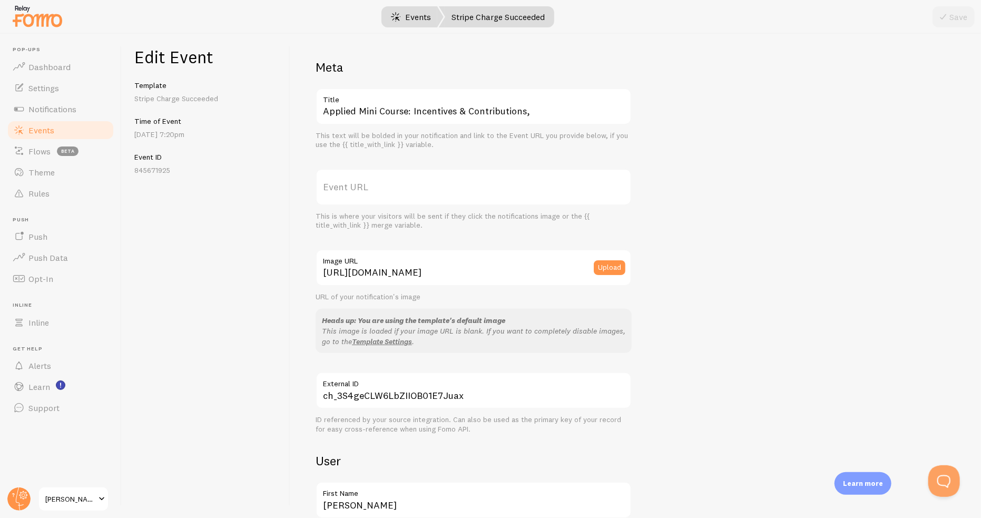
click at [419, 23] on link "Events" at bounding box center [410, 16] width 65 height 21
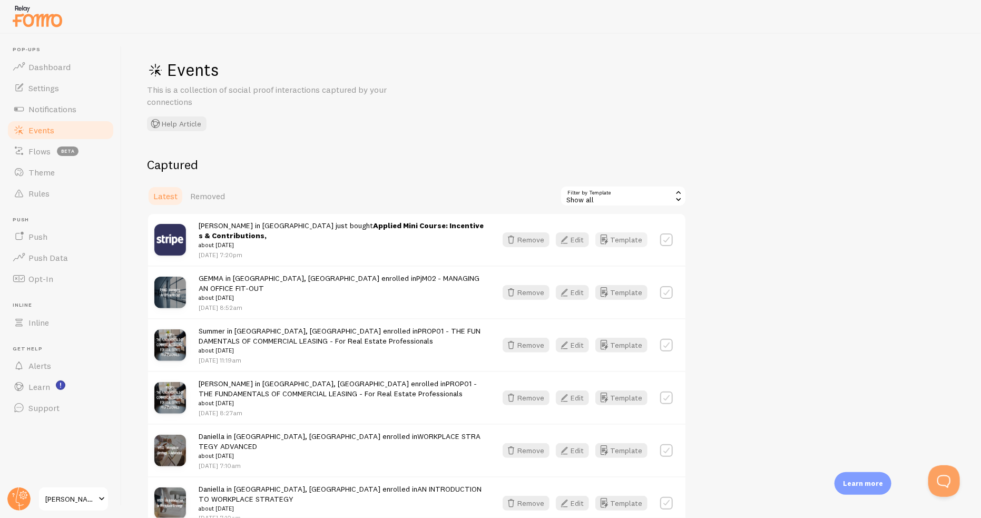
click at [629, 235] on button "Template" at bounding box center [622, 239] width 52 height 15
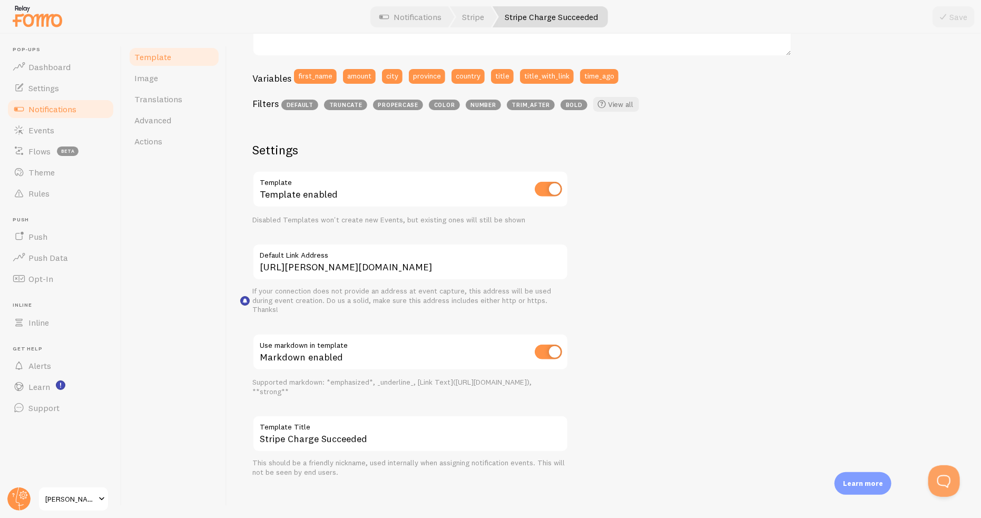
scroll to position [269, 0]
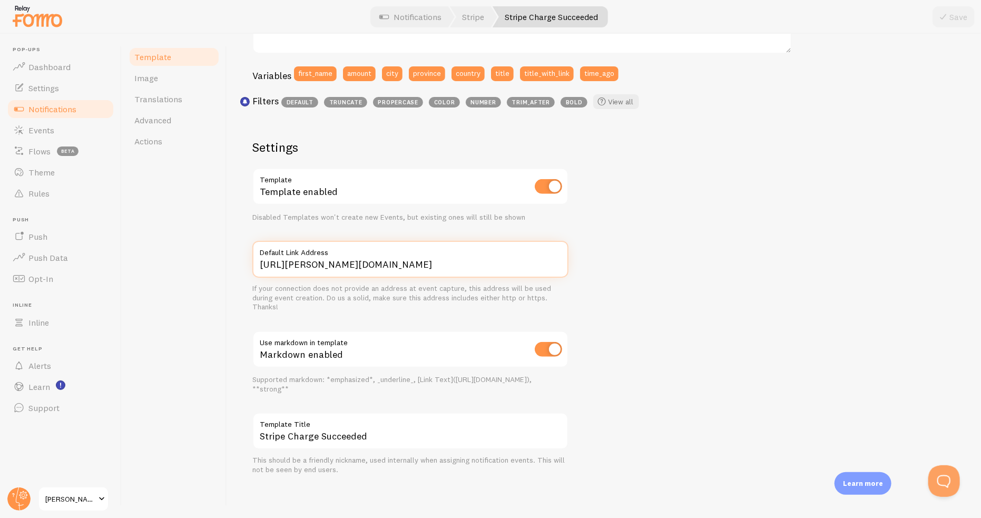
drag, startPoint x: 466, startPoint y: 271, endPoint x: 188, endPoint y: 265, distance: 278.4
click at [196, 265] on div "Template Image Translations Advanced Actions Stripe Charge Succeeded Compose yo…" at bounding box center [552, 276] width 860 height 484
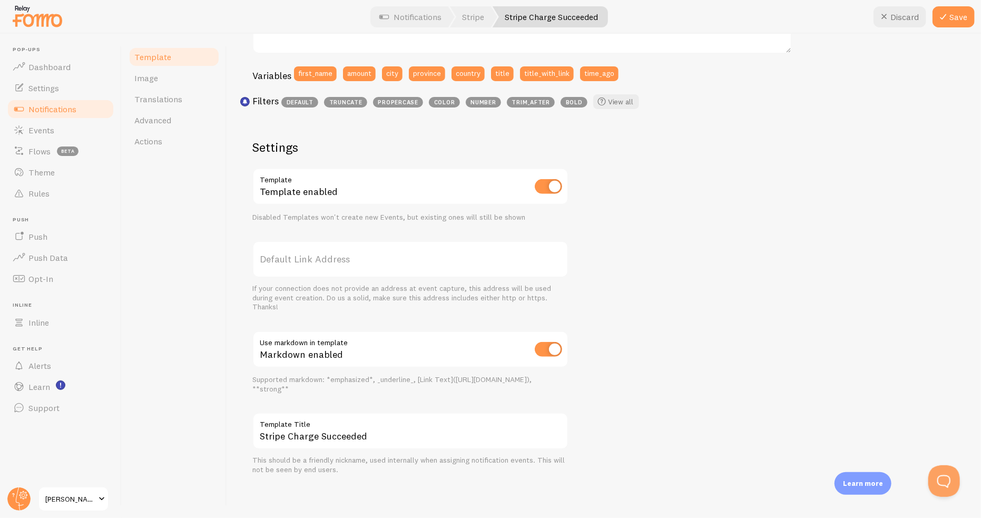
click at [640, 320] on div "John in San Francisco just bought Golden Jeans about 4 minutes ago {{ first_nam…" at bounding box center [604, 184] width 704 height 581
click at [951, 19] on button "Save" at bounding box center [954, 16] width 42 height 21
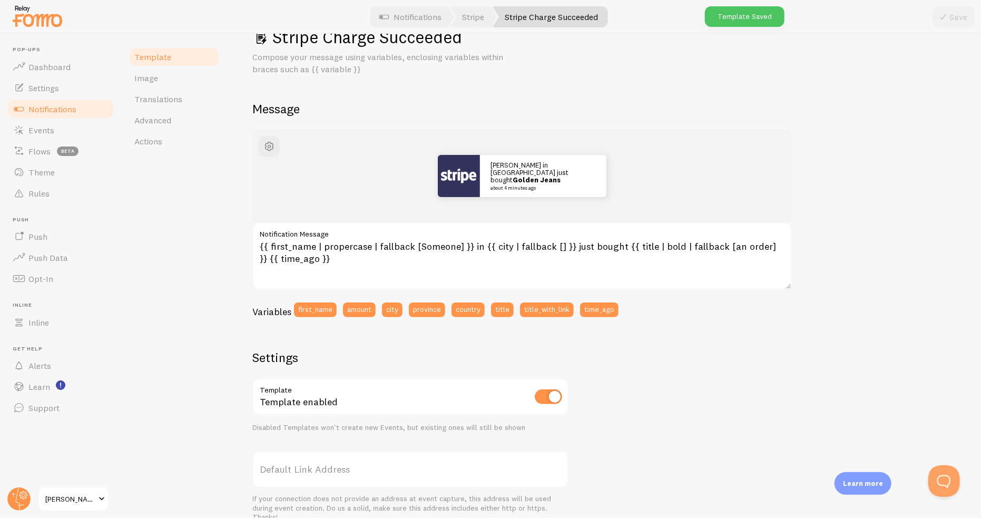
scroll to position [32, 0]
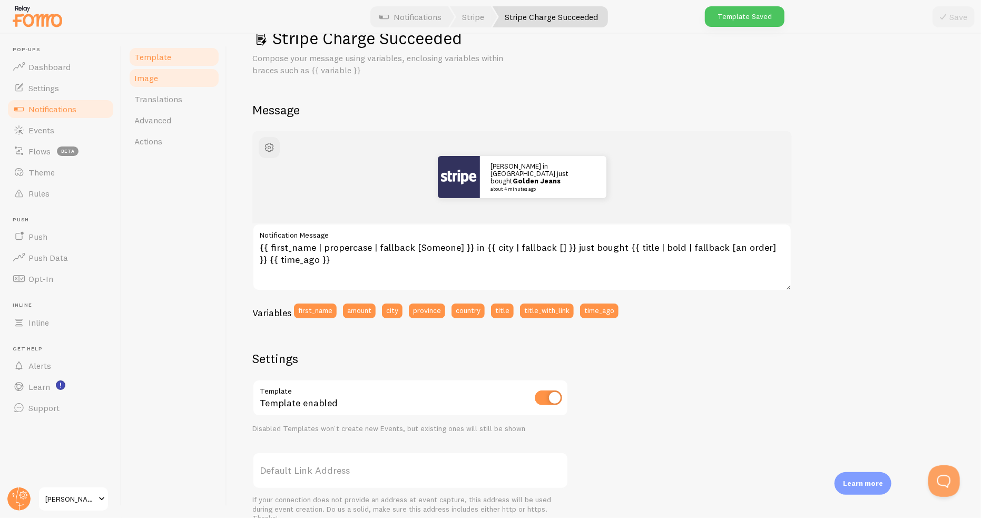
click at [171, 81] on link "Image" at bounding box center [174, 77] width 92 height 21
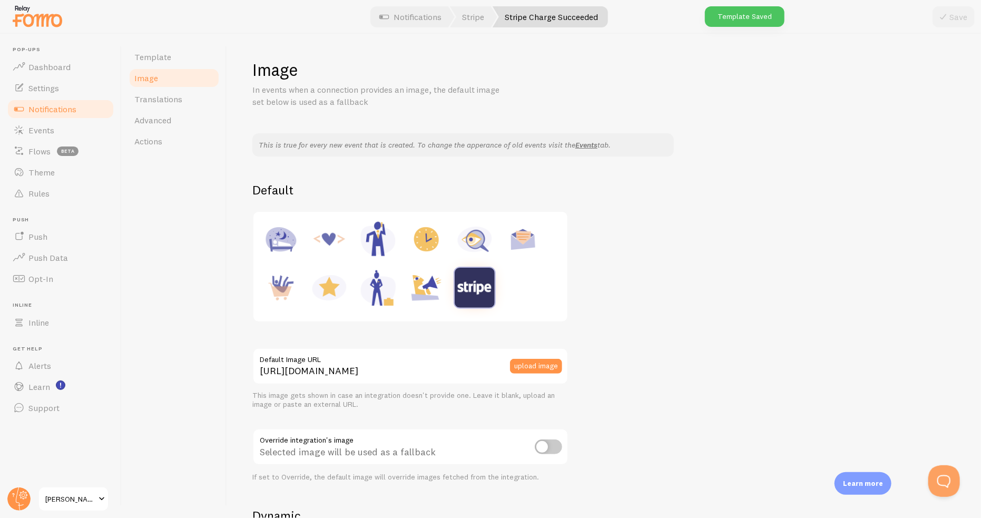
click at [486, 295] on img at bounding box center [475, 288] width 40 height 40
drag, startPoint x: 180, startPoint y: 107, endPoint x: 175, endPoint y: 120, distance: 14.0
click at [180, 106] on link "Translations" at bounding box center [174, 99] width 92 height 21
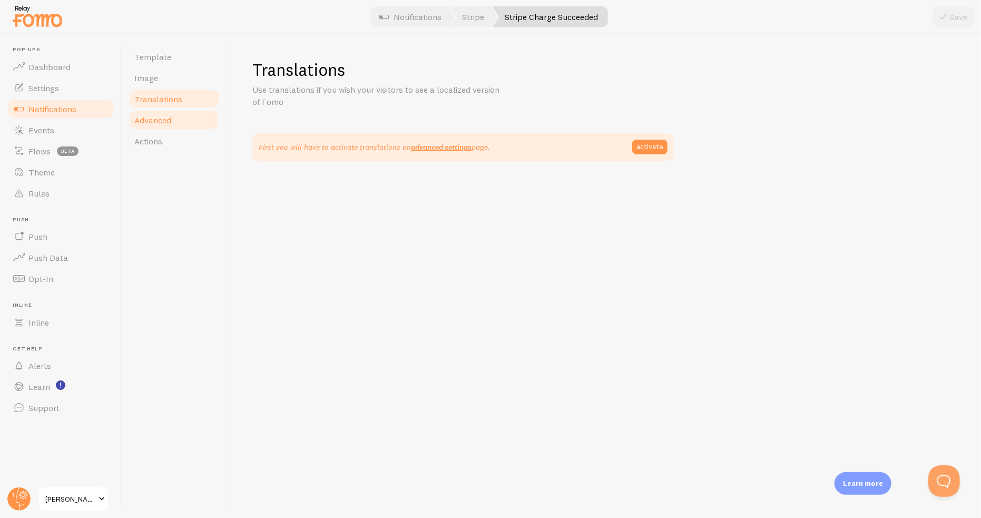
click at [175, 121] on link "Advanced" at bounding box center [174, 120] width 92 height 21
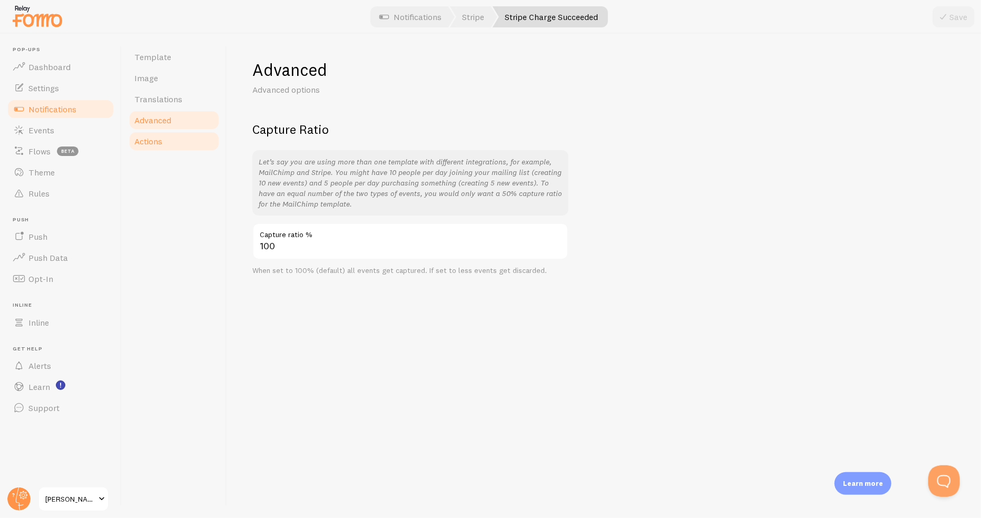
click at [160, 141] on span "Actions" at bounding box center [148, 141] width 28 height 11
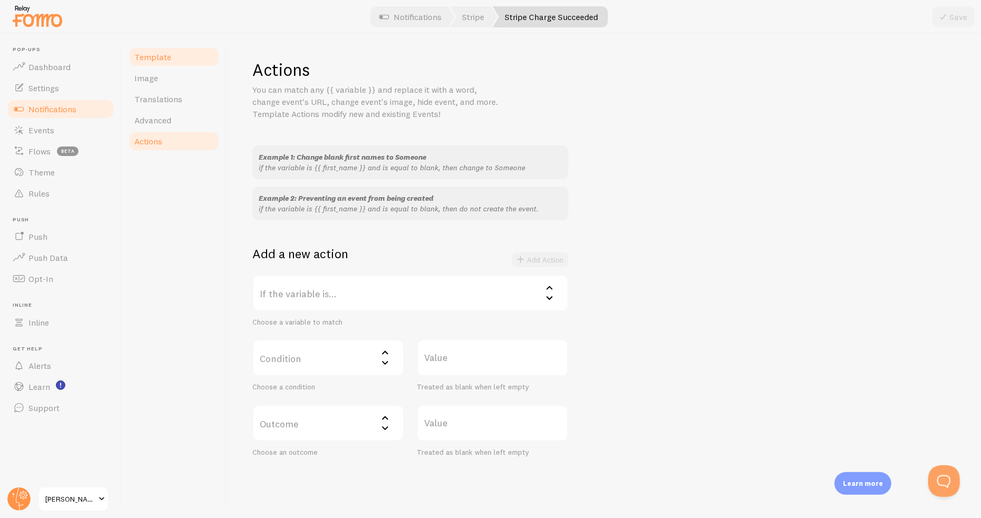
click at [182, 65] on link "Template" at bounding box center [174, 56] width 92 height 21
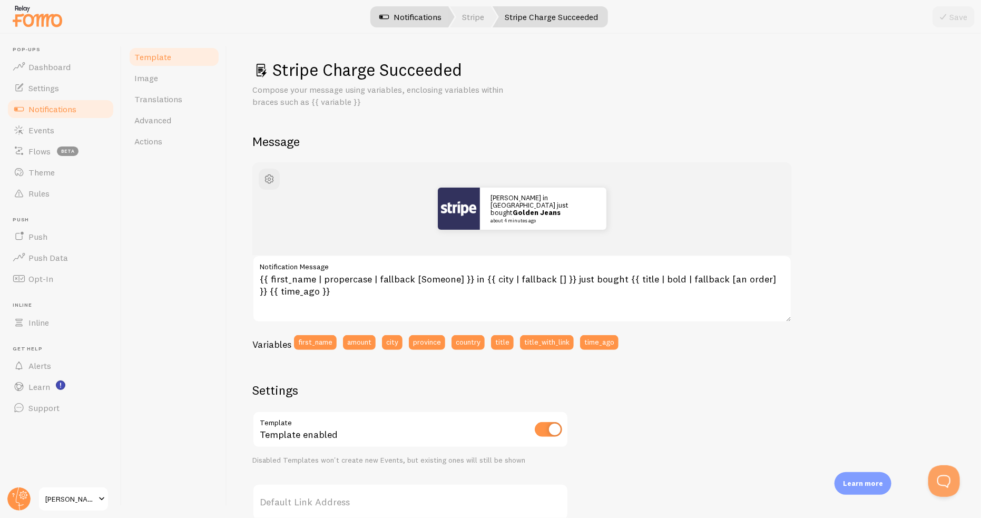
click at [411, 17] on link "Notifications" at bounding box center [410, 16] width 87 height 21
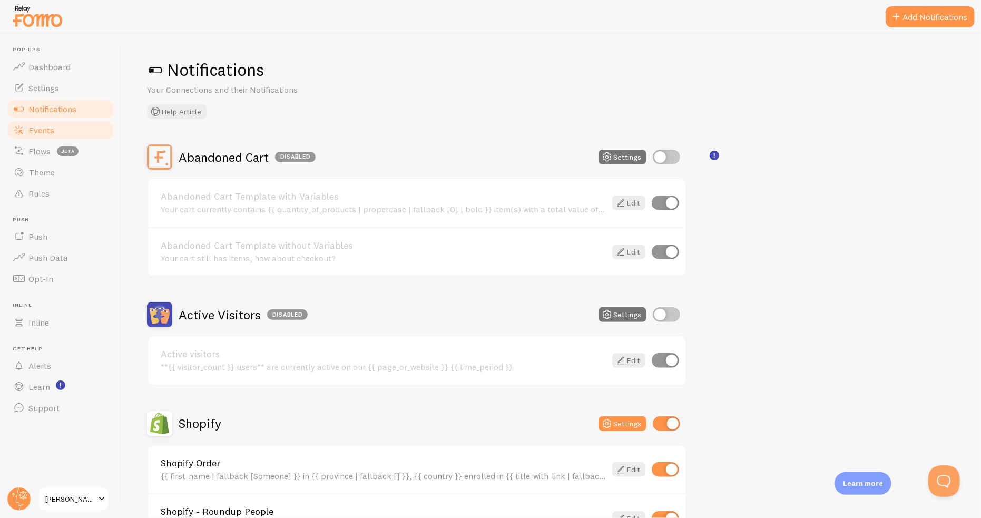
click at [51, 130] on span "Events" at bounding box center [41, 130] width 26 height 11
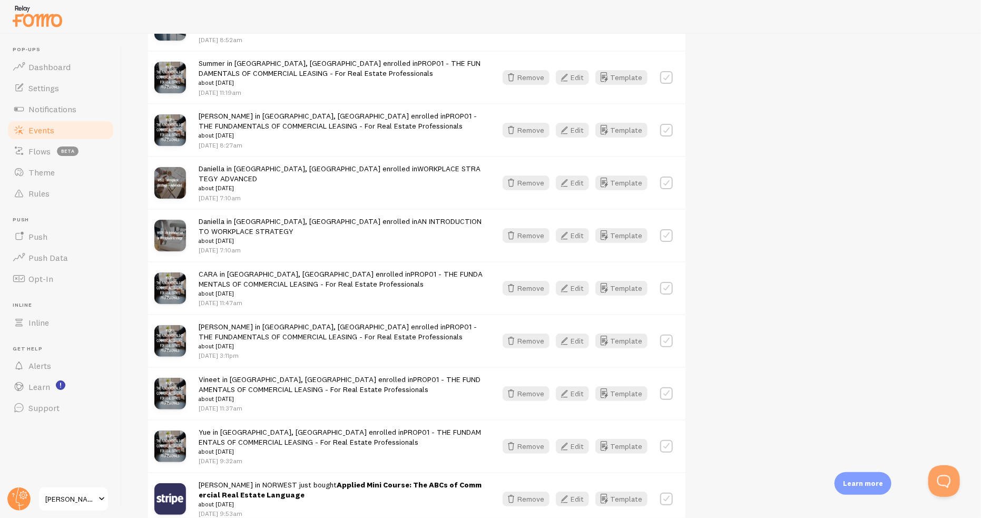
scroll to position [53, 0]
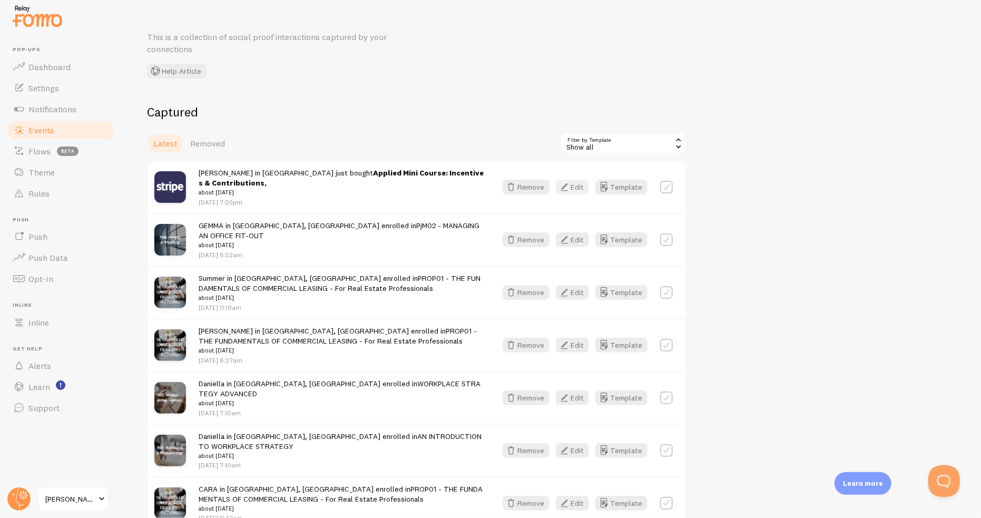
click at [579, 187] on button "Edit" at bounding box center [572, 187] width 33 height 15
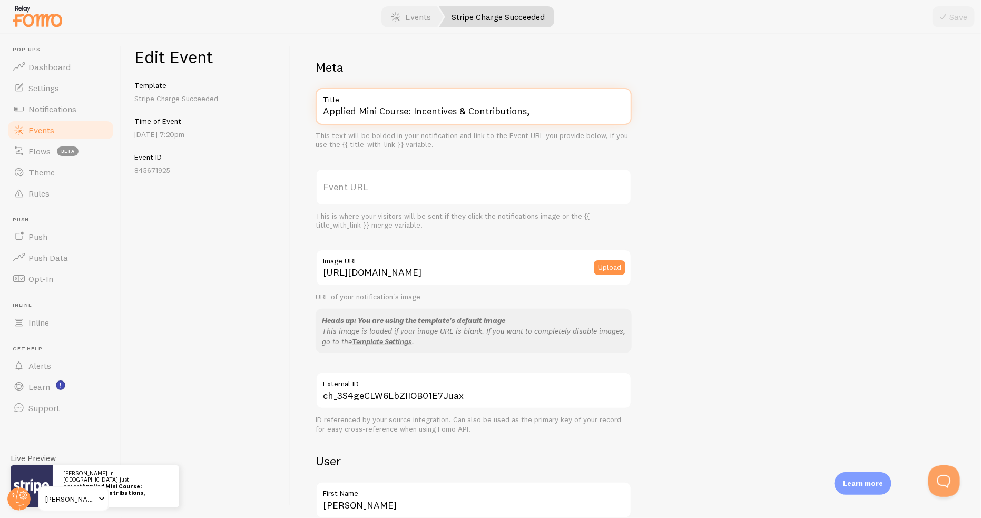
click at [555, 117] on input "Applied Mini Course: Incentives & Contributions," at bounding box center [474, 106] width 316 height 37
type input "Applied Mini Course: Incentives & Contributions"
click at [954, 17] on button "Save" at bounding box center [954, 16] width 42 height 21
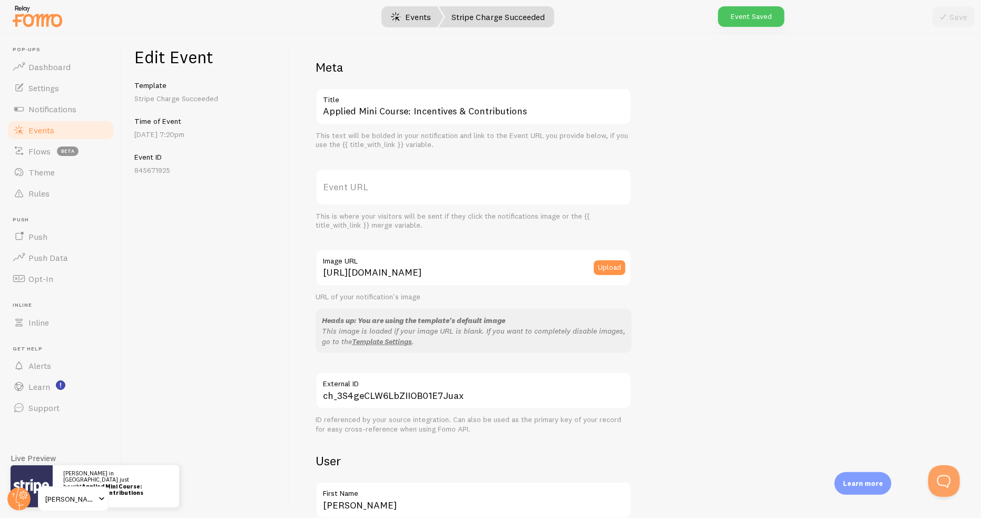
click at [415, 19] on link "Events" at bounding box center [410, 16] width 65 height 21
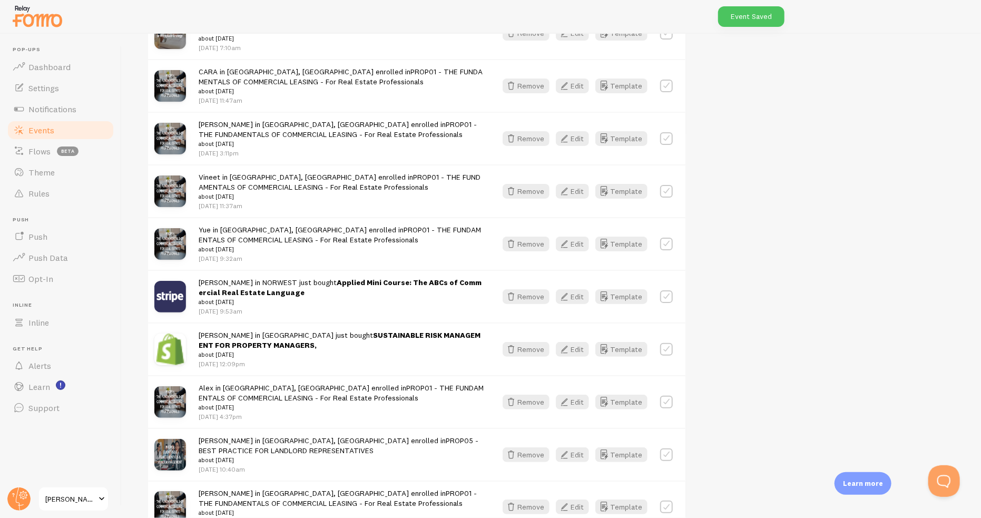
scroll to position [474, 0]
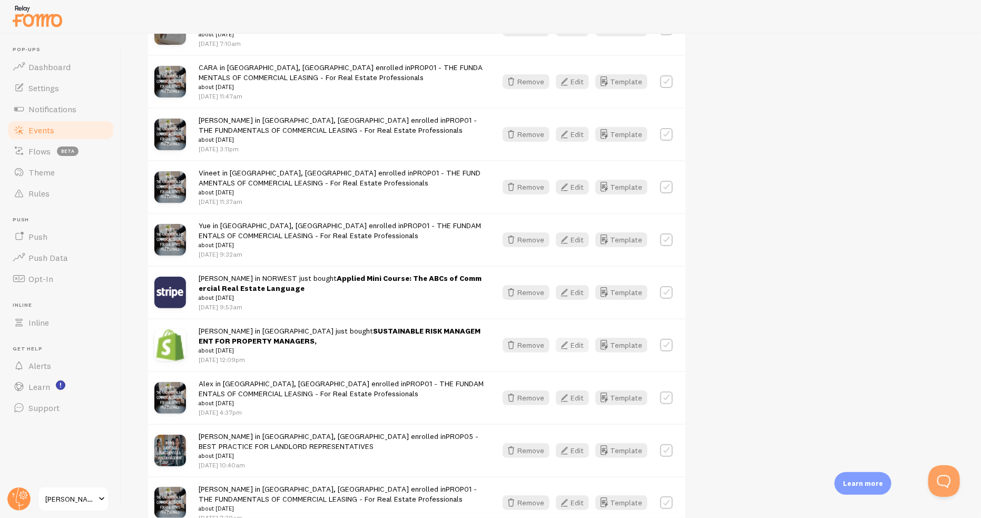
click at [584, 338] on button "Edit" at bounding box center [572, 345] width 33 height 15
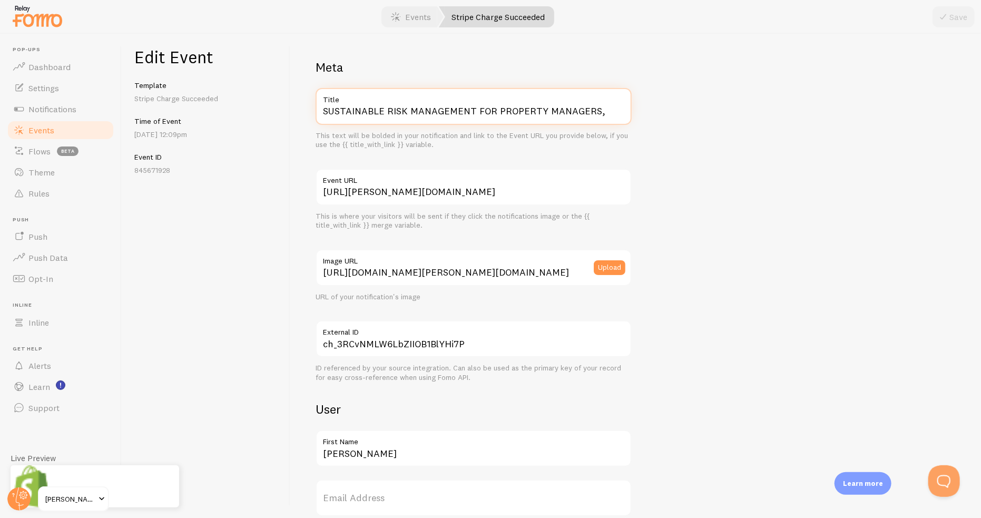
click at [608, 119] on input "SUSTAINABLE RISK MANAGEMENT FOR PROPERTY MANAGERS," at bounding box center [474, 106] width 316 height 37
type input "SUSTAINABLE RISK MANAGEMENT FOR PROPERTY MANAGERS"
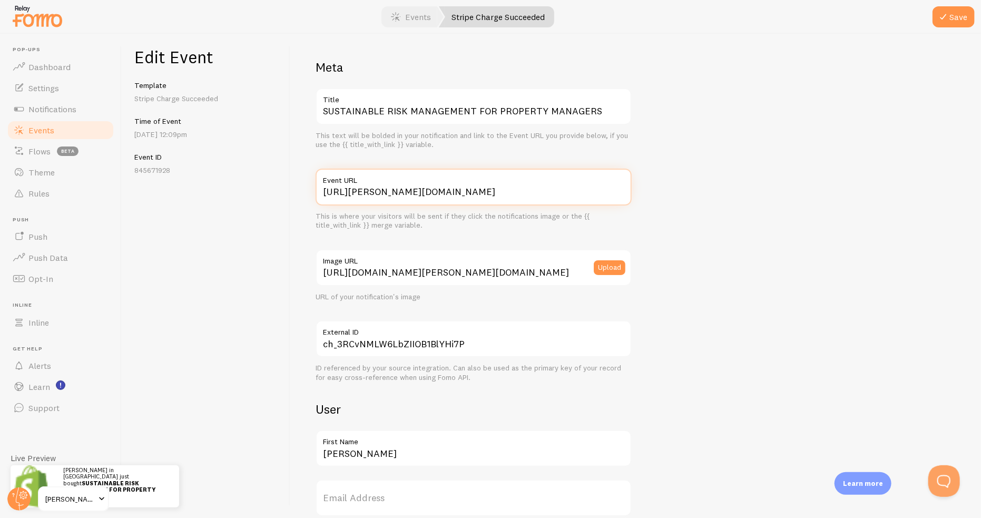
drag, startPoint x: 531, startPoint y: 198, endPoint x: 176, endPoint y: 200, distance: 355.3
click at [177, 200] on div "Edit Event Template Stripe Charge Succeeded Time of Event Apr 12th @ 12:09pm Ev…" at bounding box center [552, 276] width 860 height 484
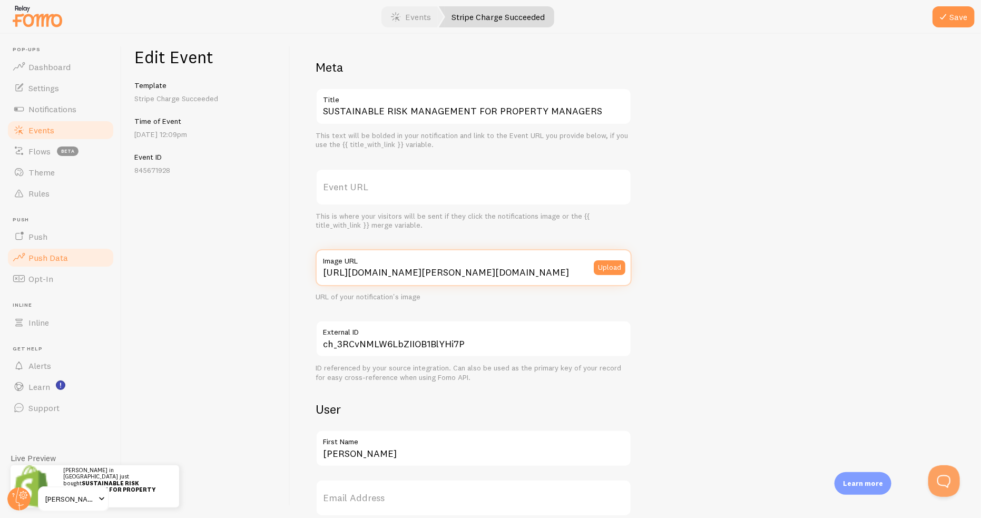
drag, startPoint x: 578, startPoint y: 273, endPoint x: 46, endPoint y: 248, distance: 533.0
click at [16, 259] on main "Pop-ups Dashboard Settings Notifications Events Flows beta Theme Rules Push Pus…" at bounding box center [490, 276] width 981 height 484
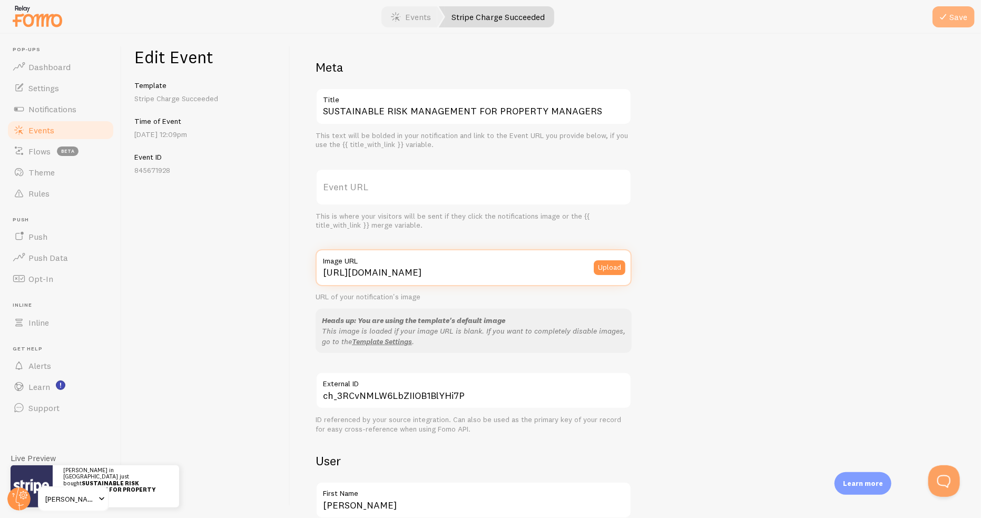
type input "https://fomo.com/images/widget/template_defaults/integrations/stripe.png"
click at [960, 25] on button "Save" at bounding box center [954, 16] width 42 height 21
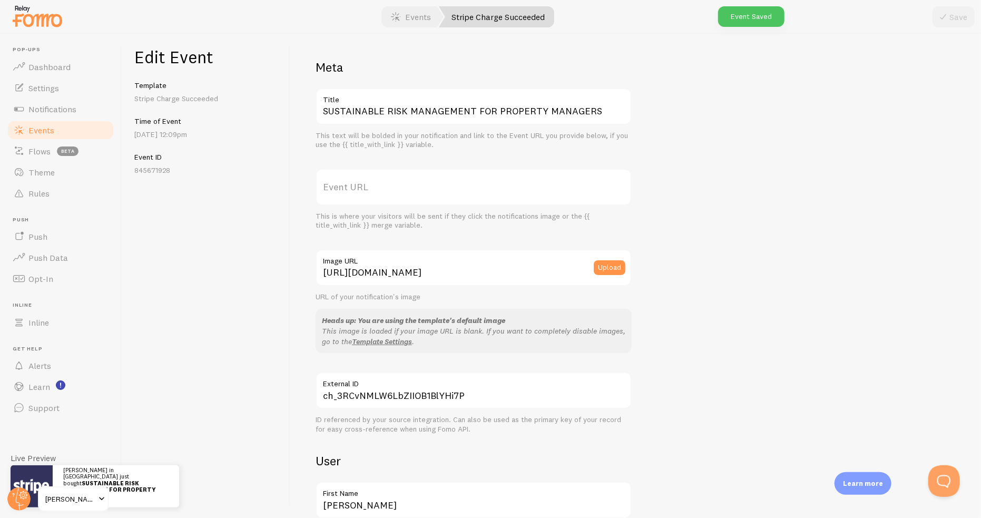
click at [48, 130] on span "Events" at bounding box center [41, 130] width 26 height 11
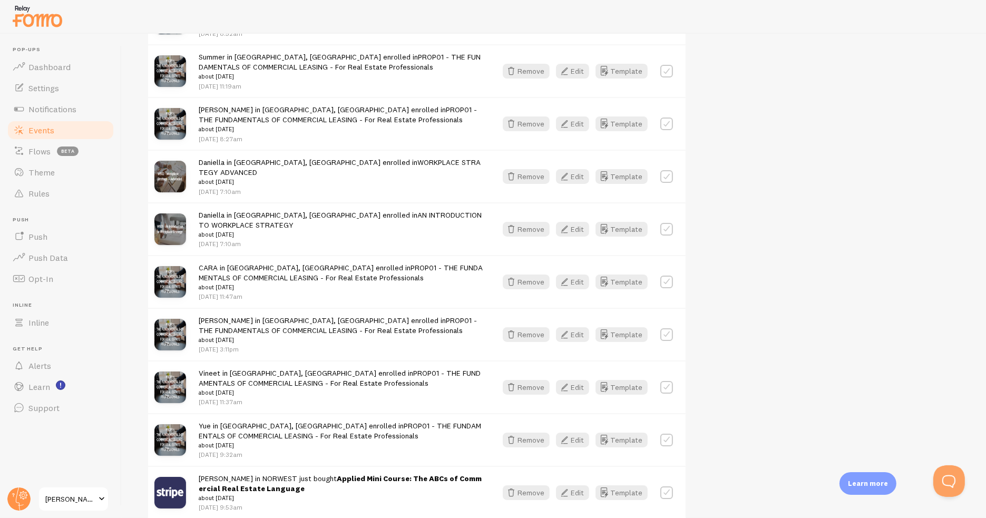
scroll to position [320, 0]
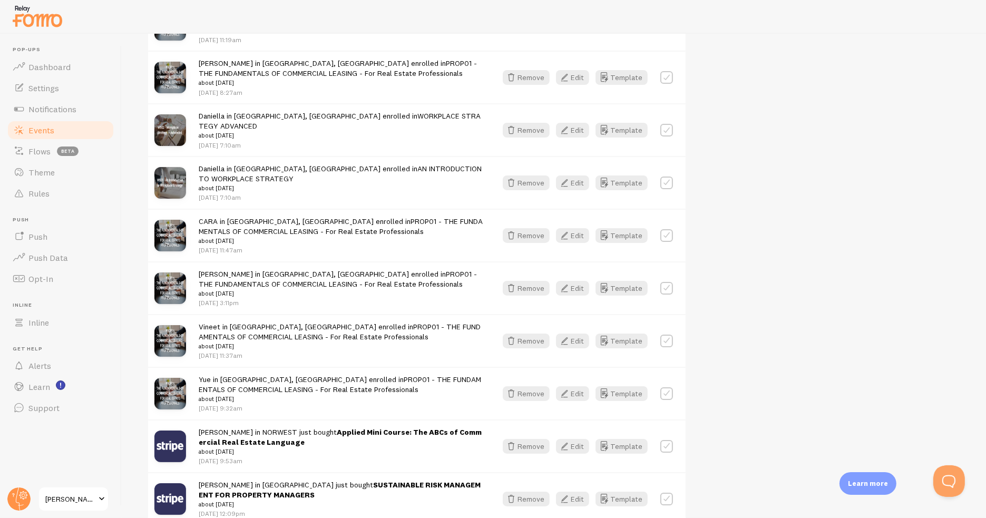
click at [801, 206] on div "Captured Latest Removed Filter by Template all Show all Show all Stripe Charge …" at bounding box center [554, 523] width 814 height 1375
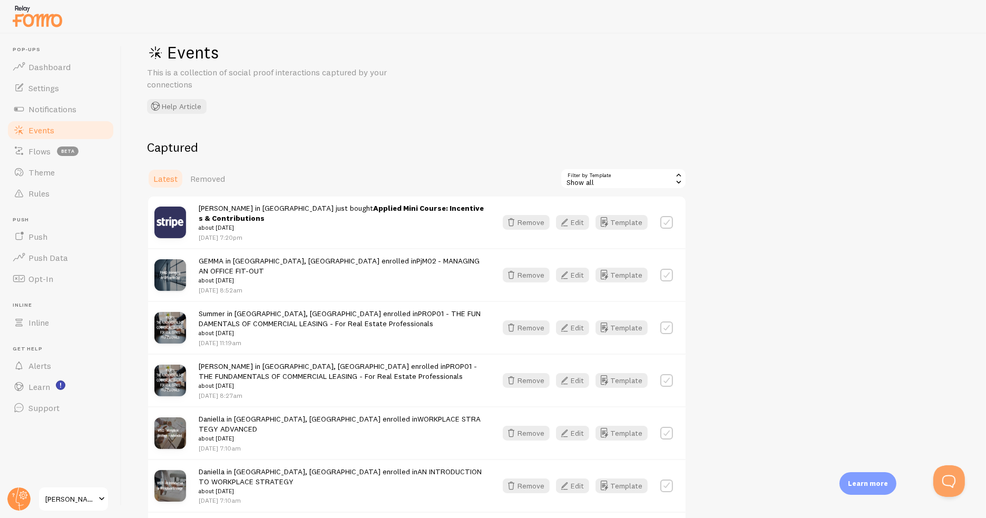
scroll to position [0, 0]
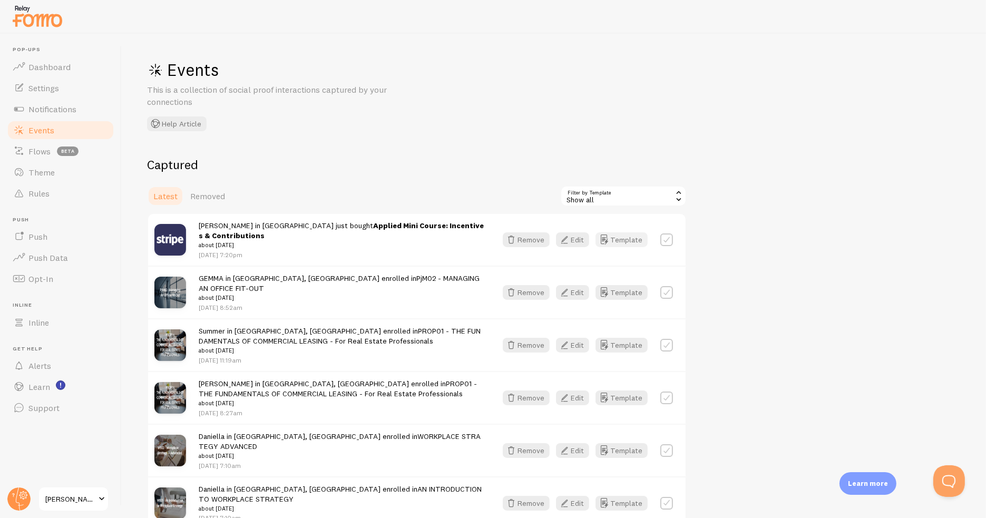
click at [625, 237] on button "Template" at bounding box center [622, 239] width 52 height 15
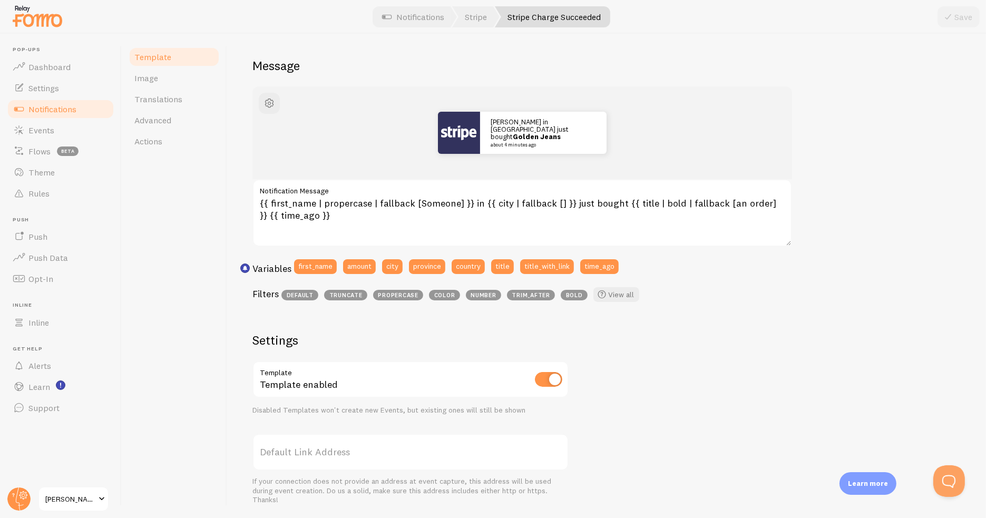
scroll to position [105, 0]
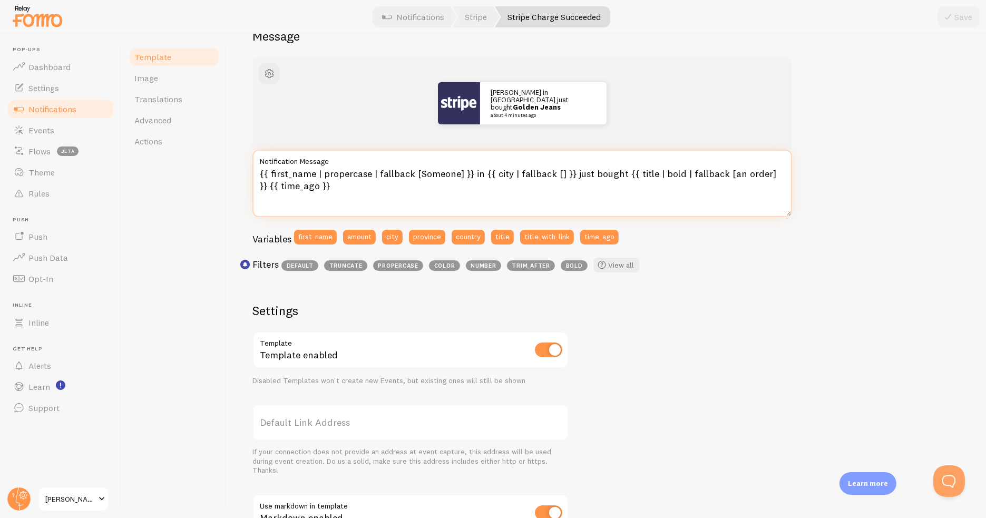
drag, startPoint x: 567, startPoint y: 174, endPoint x: 617, endPoint y: 175, distance: 50.1
click at [617, 175] on textarea "{{ first_name | propercase | fallback [Someone] }} in {{ city | fallback [] }} …" at bounding box center [522, 183] width 540 height 67
drag, startPoint x: 309, startPoint y: 189, endPoint x: 376, endPoint y: 212, distance: 70.8
click at [308, 189] on textarea "{{ first_name | propercase | fallback [Someone] }} in {{ city | fallback [] }} …" at bounding box center [522, 183] width 540 height 67
type textarea "{{ first_name | propercase | fallback [Someone] }} in {{ city | fallback [] }} …"
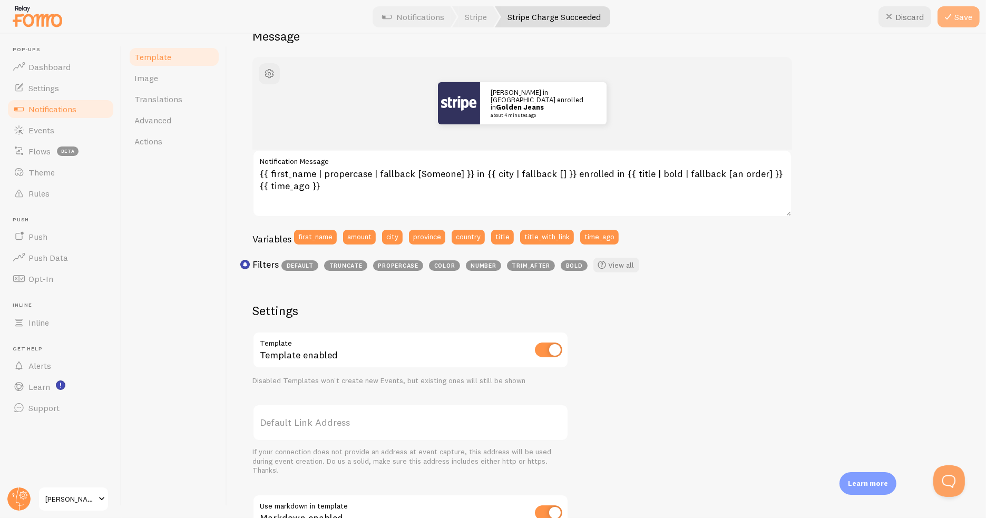
click at [956, 16] on button "Save" at bounding box center [959, 16] width 42 height 21
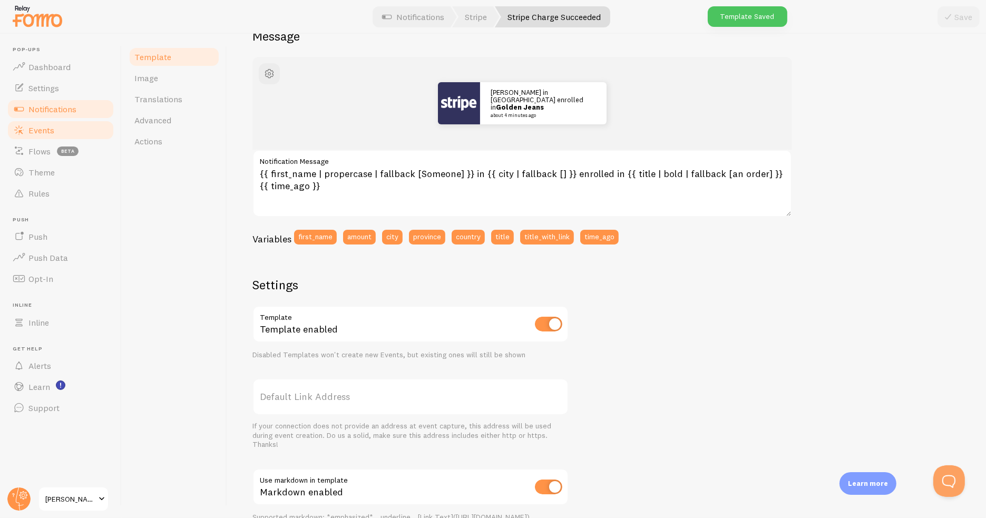
click at [65, 131] on link "Events" at bounding box center [60, 130] width 109 height 21
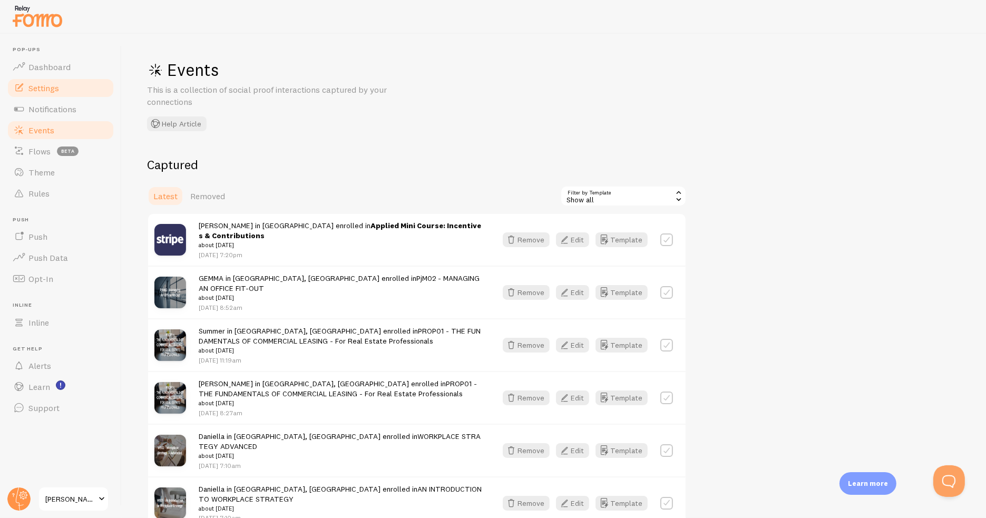
click at [65, 89] on link "Settings" at bounding box center [60, 87] width 109 height 21
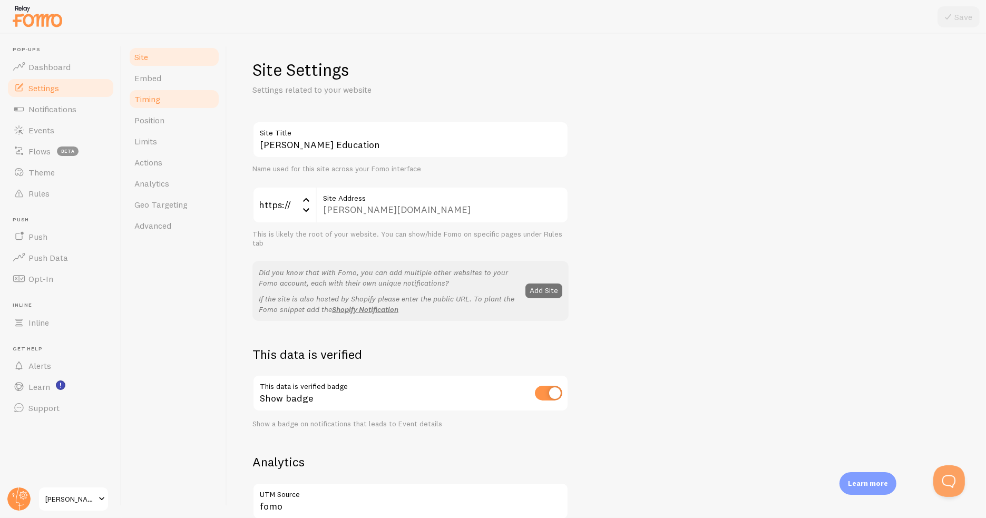
click at [160, 99] on link "Timing" at bounding box center [174, 99] width 92 height 21
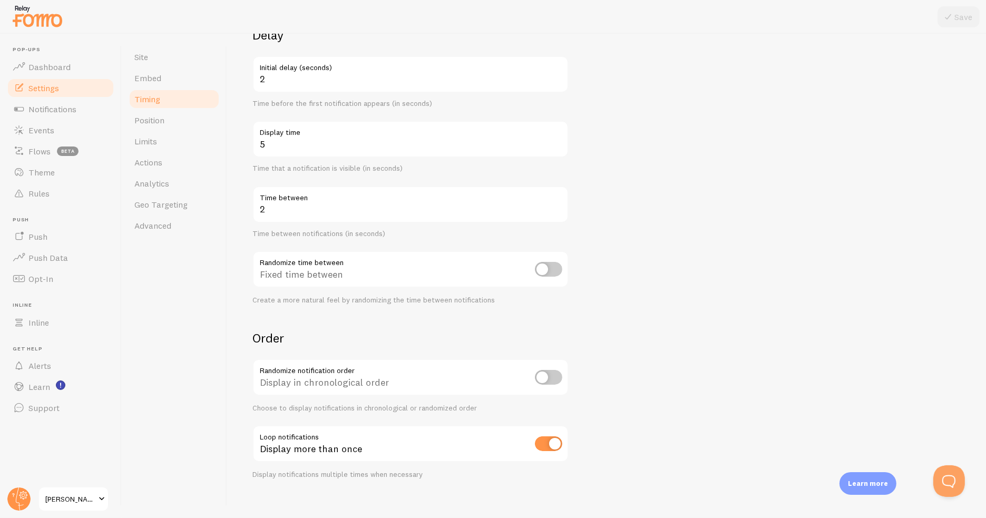
scroll to position [104, 0]
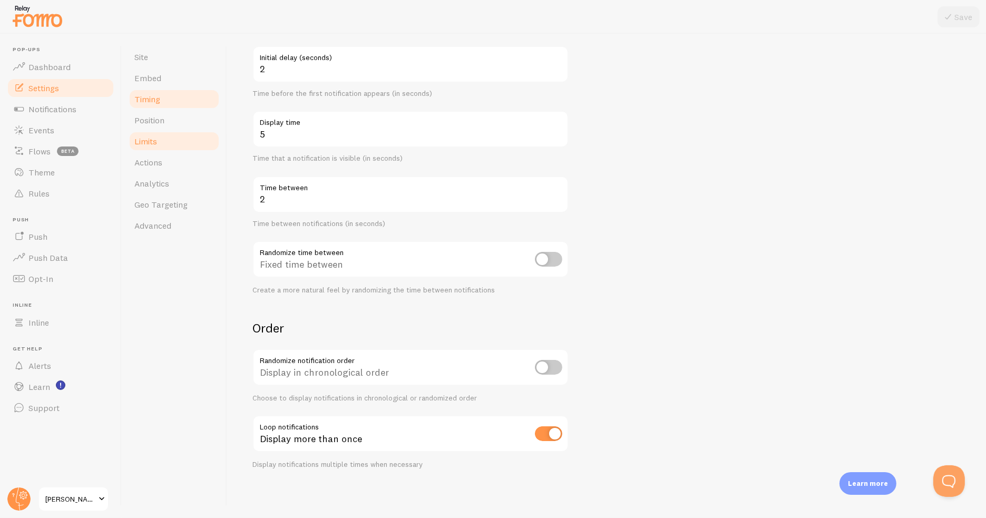
click at [173, 141] on link "Limits" at bounding box center [174, 141] width 92 height 21
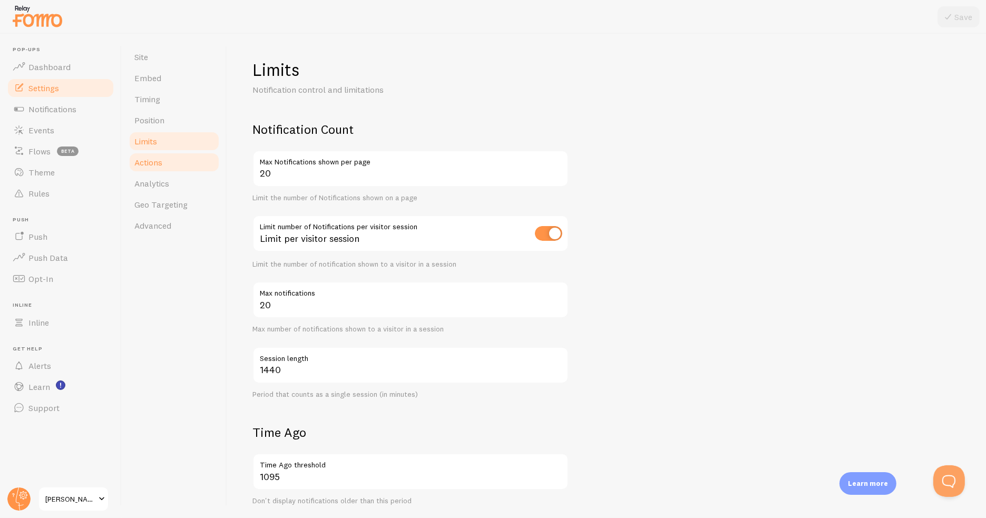
click at [166, 164] on link "Actions" at bounding box center [174, 162] width 92 height 21
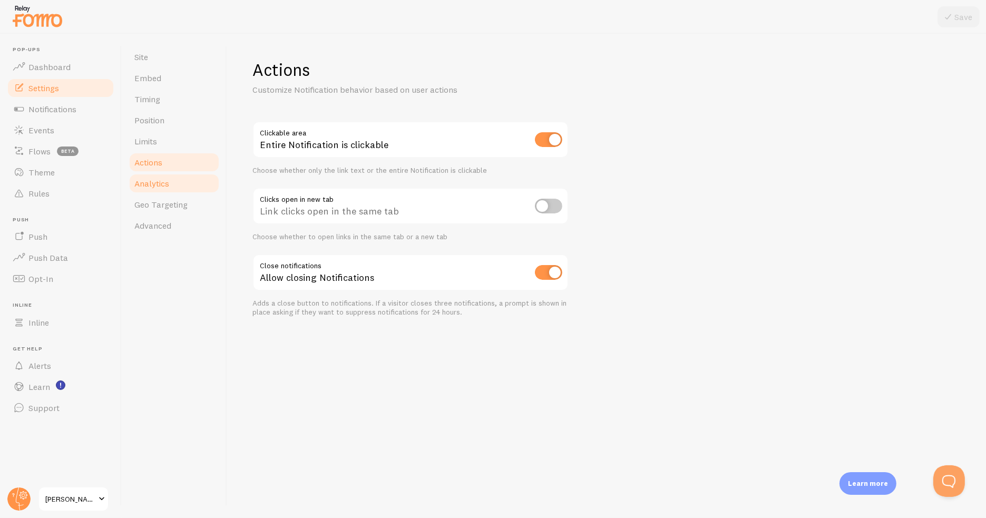
click at [169, 178] on span "Analytics" at bounding box center [151, 183] width 35 height 11
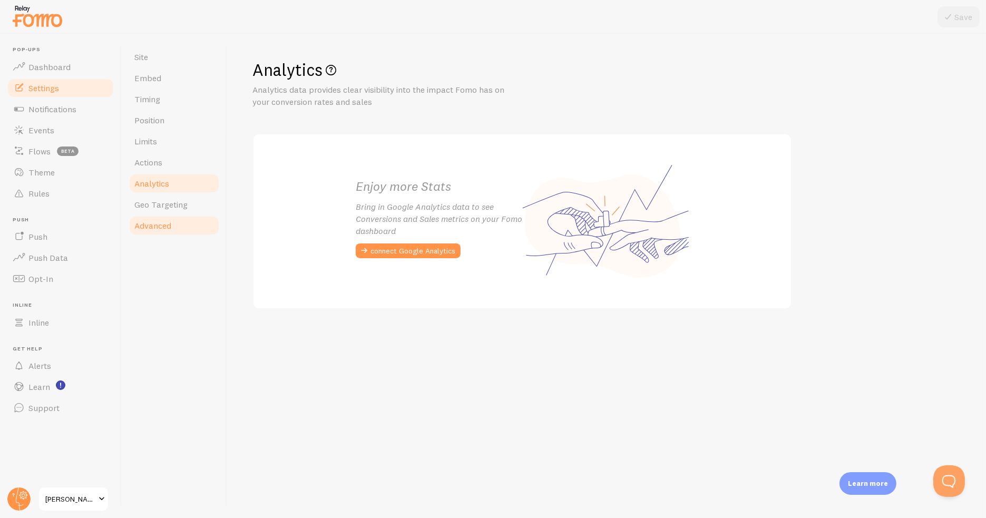
click at [169, 234] on link "Advanced" at bounding box center [174, 225] width 92 height 21
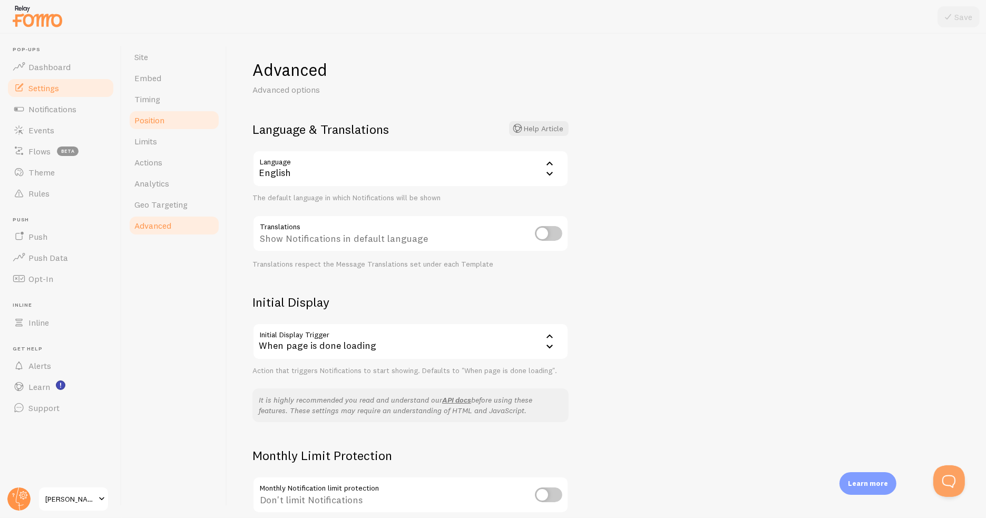
click at [177, 116] on link "Position" at bounding box center [174, 120] width 92 height 21
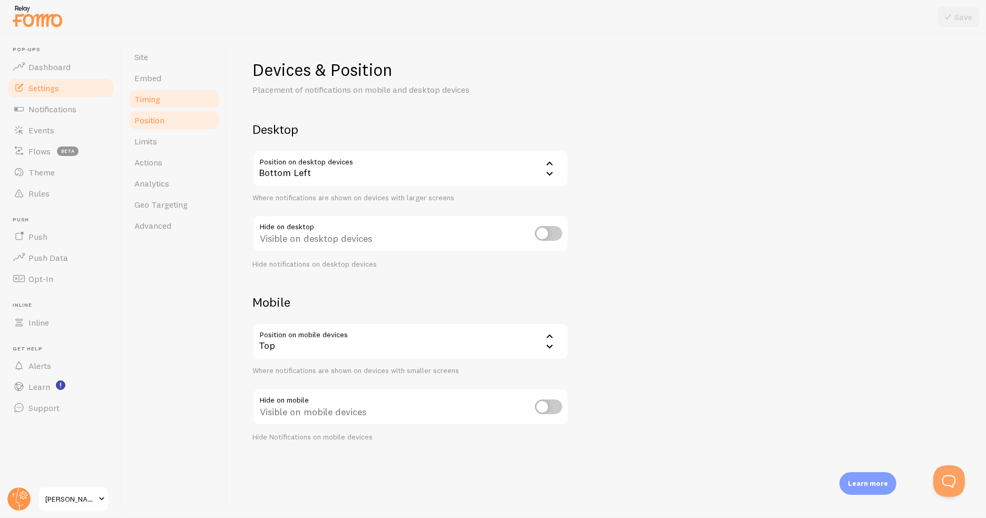
click at [179, 101] on link "Timing" at bounding box center [174, 99] width 92 height 21
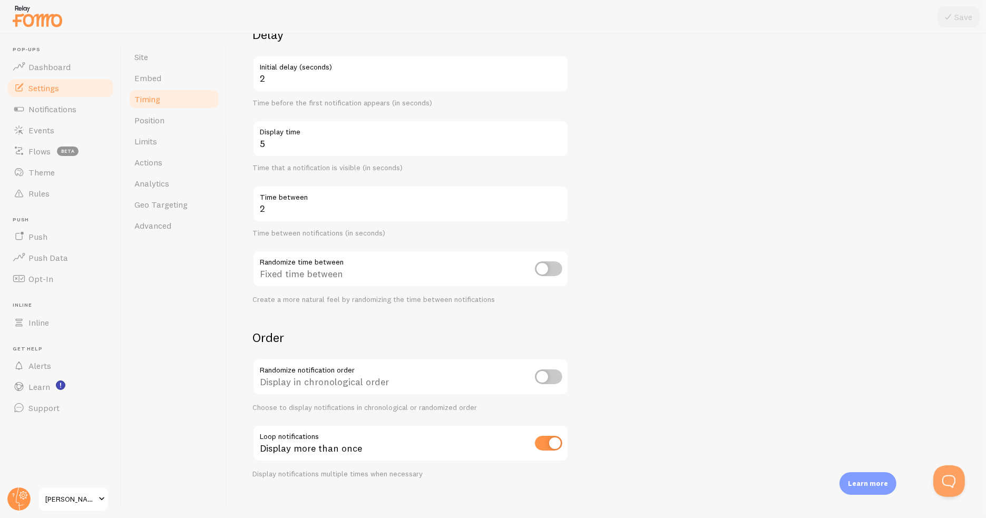
scroll to position [104, 0]
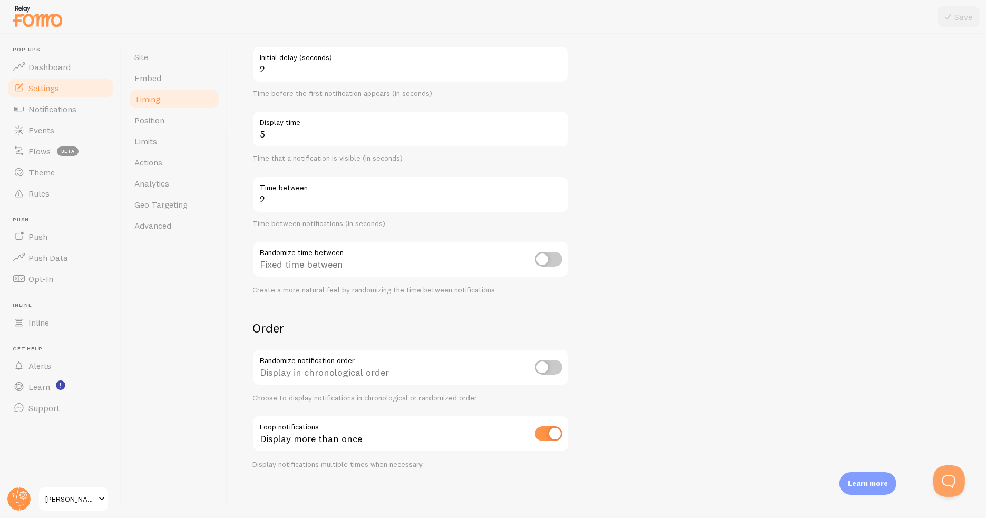
click at [536, 365] on input "checkbox" at bounding box center [548, 367] width 27 height 15
click at [550, 372] on input "checkbox" at bounding box center [548, 367] width 27 height 15
checkbox input "false"
click at [145, 83] on link "Embed" at bounding box center [174, 77] width 92 height 21
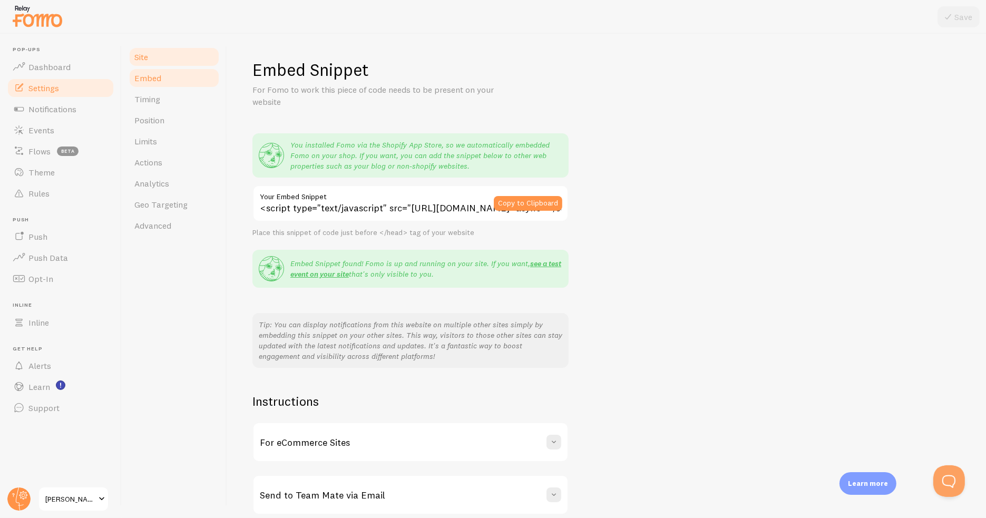
click at [148, 59] on span "Site" at bounding box center [141, 57] width 14 height 11
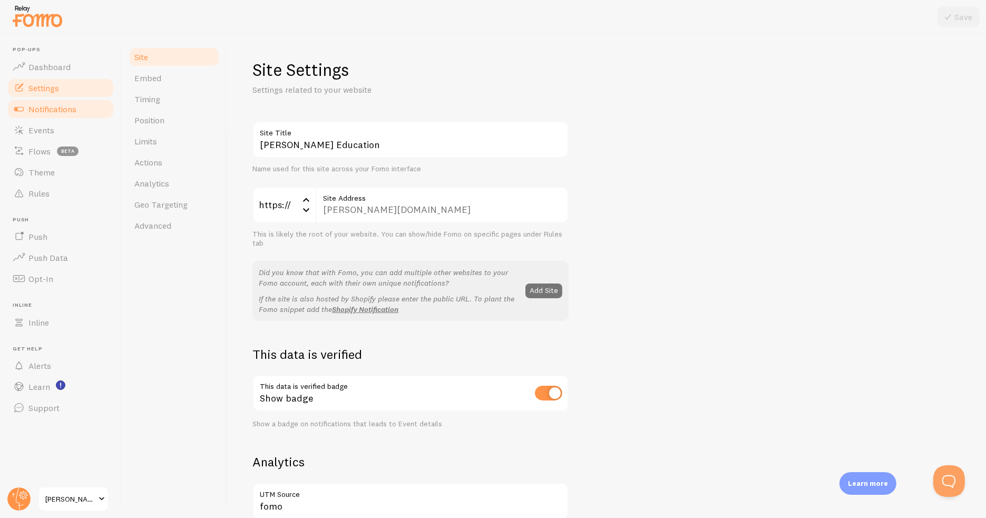
click at [42, 106] on span "Notifications" at bounding box center [52, 109] width 48 height 11
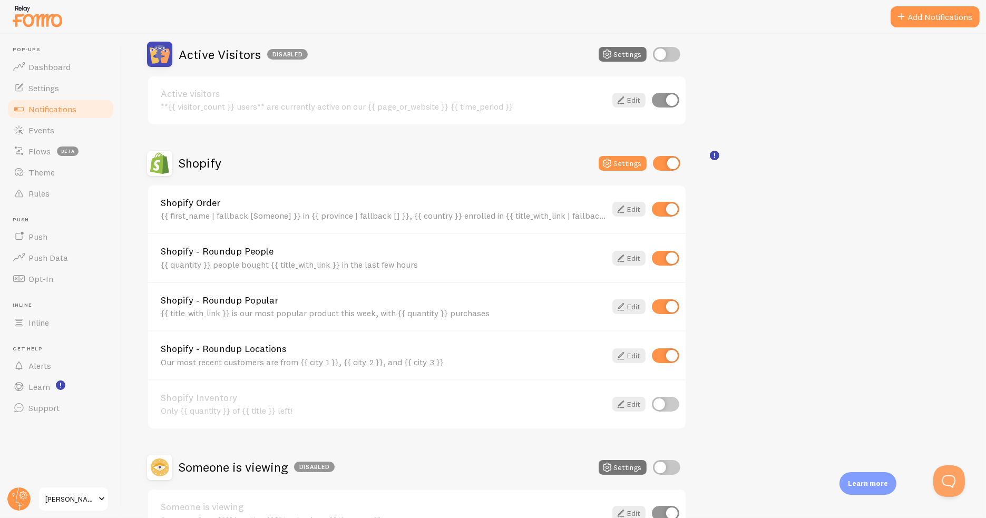
scroll to position [264, 0]
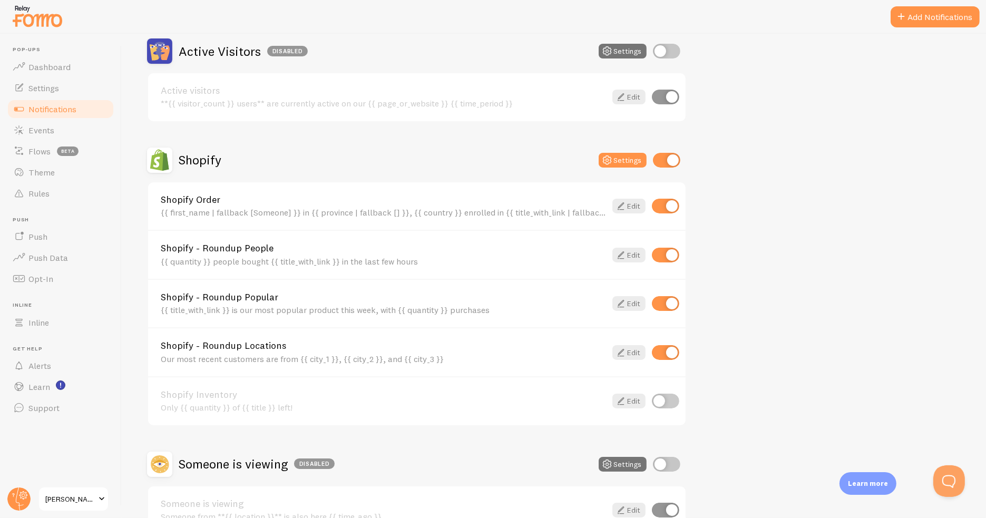
click at [664, 253] on input "checkbox" at bounding box center [665, 255] width 27 height 15
checkbox input "false"
click at [665, 303] on input "checkbox" at bounding box center [665, 303] width 27 height 15
checkbox input "false"
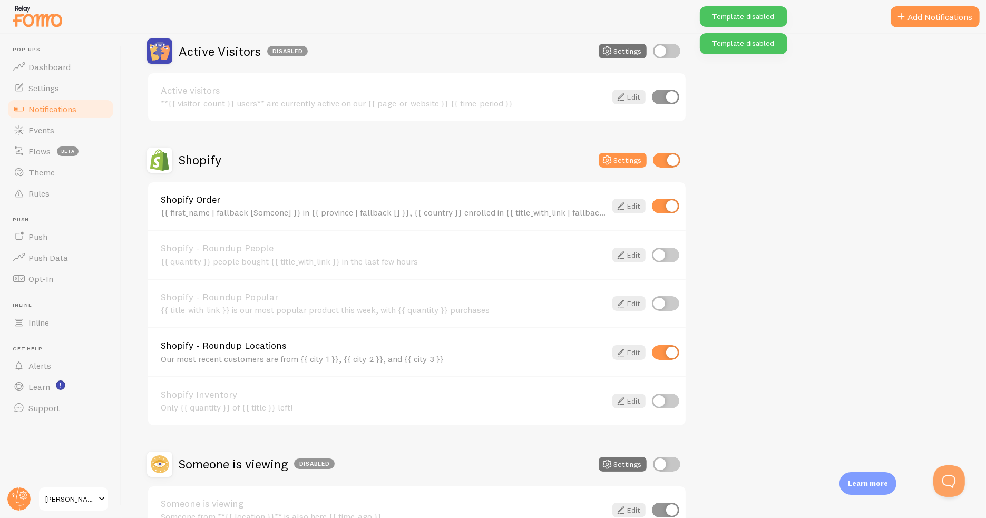
click at [663, 338] on div "Shopify - Roundup Locations Our most recent customers are from {{ city_1 }}, {{…" at bounding box center [417, 351] width 538 height 49
click at [664, 357] on input "checkbox" at bounding box center [665, 352] width 27 height 15
checkbox input "false"
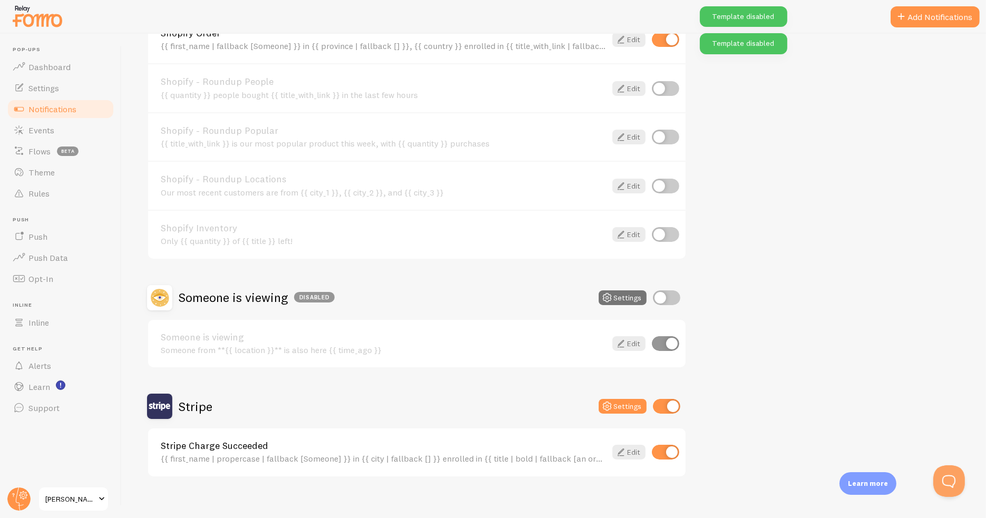
scroll to position [436, 0]
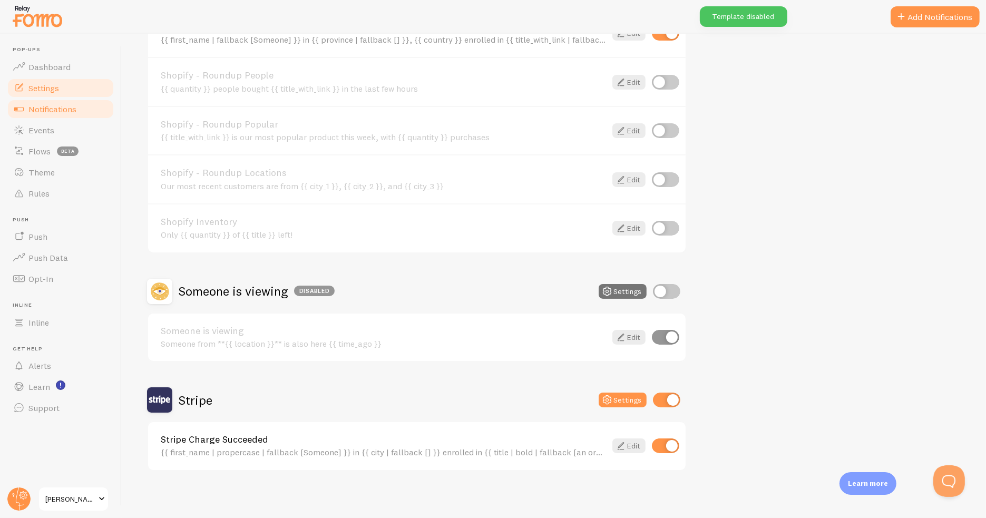
click at [52, 83] on span "Settings" at bounding box center [43, 88] width 31 height 11
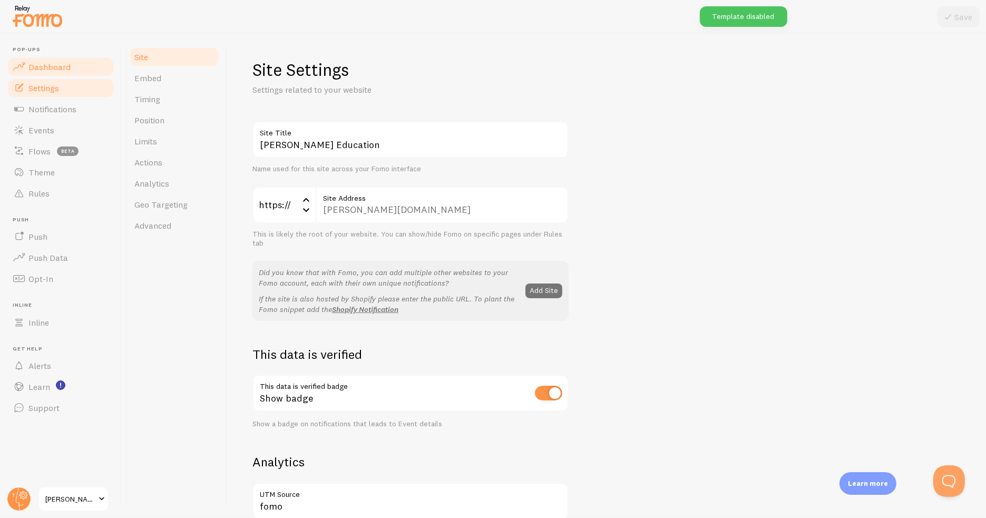
click at [70, 71] on link "Dashboard" at bounding box center [60, 66] width 109 height 21
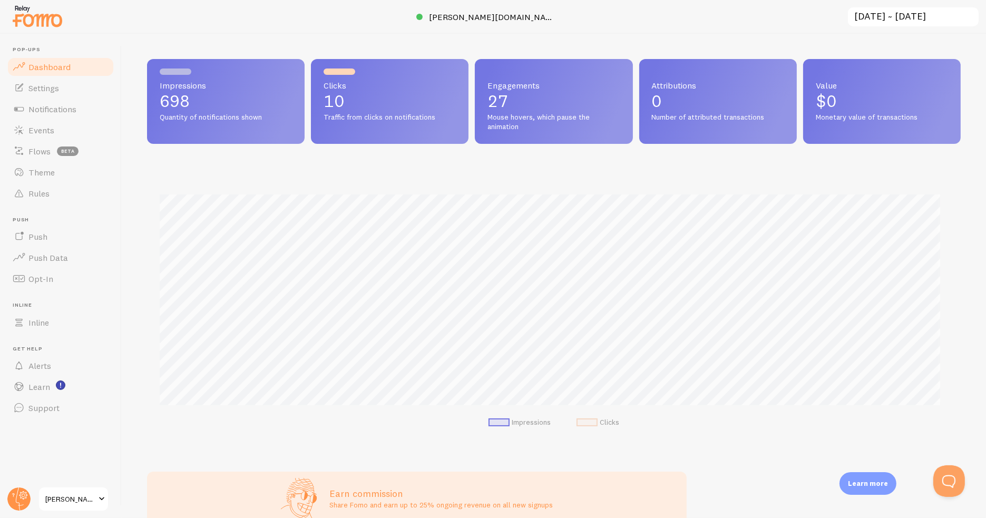
scroll to position [277, 805]
click at [63, 90] on link "Settings" at bounding box center [60, 87] width 109 height 21
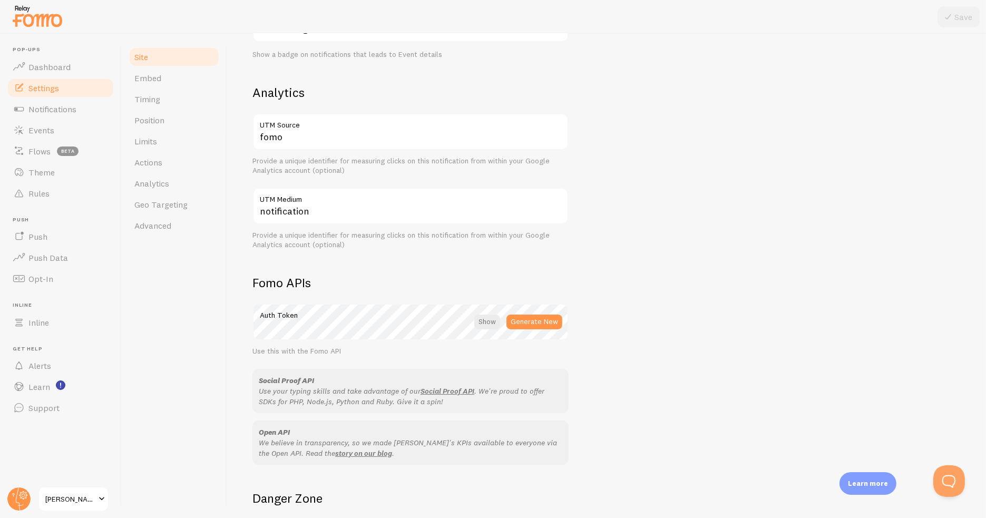
scroll to position [485, 0]
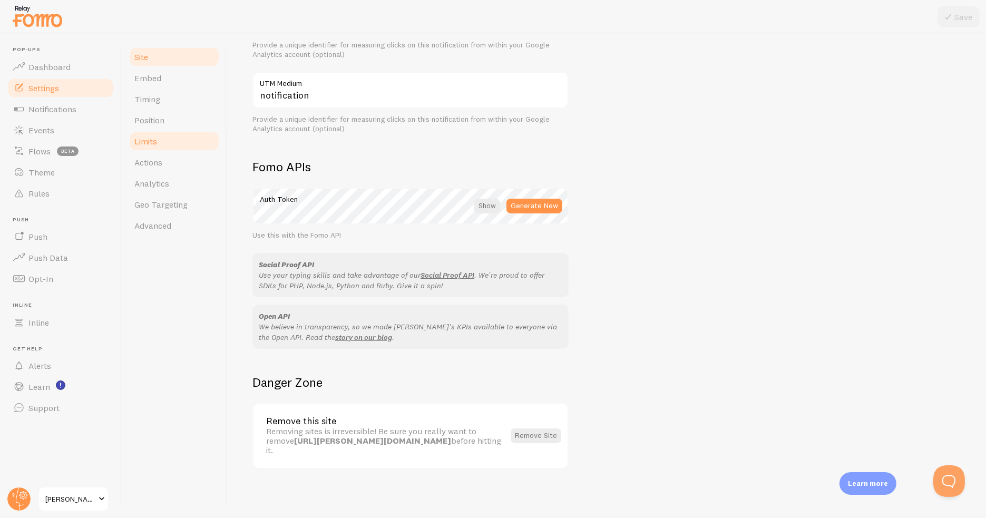
click at [156, 143] on span "Limits" at bounding box center [145, 141] width 23 height 11
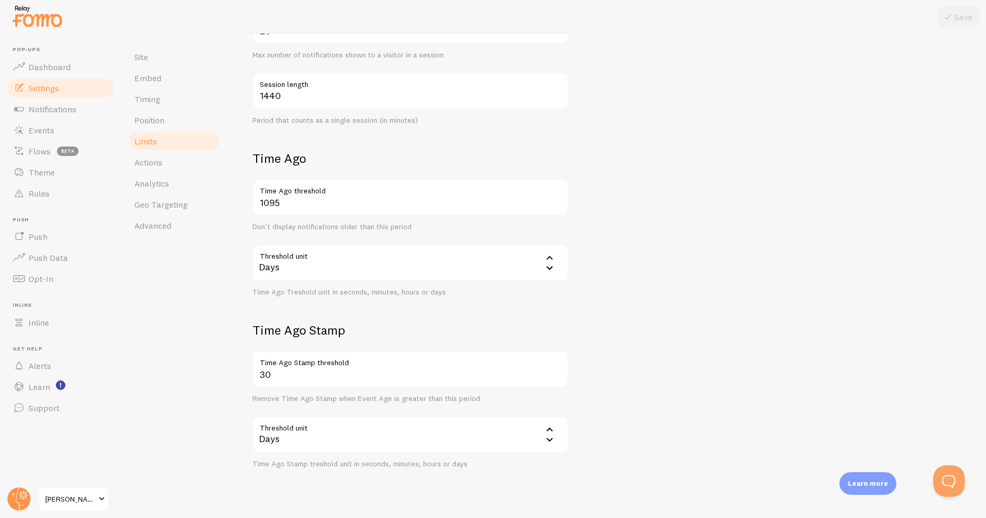
scroll to position [294, 0]
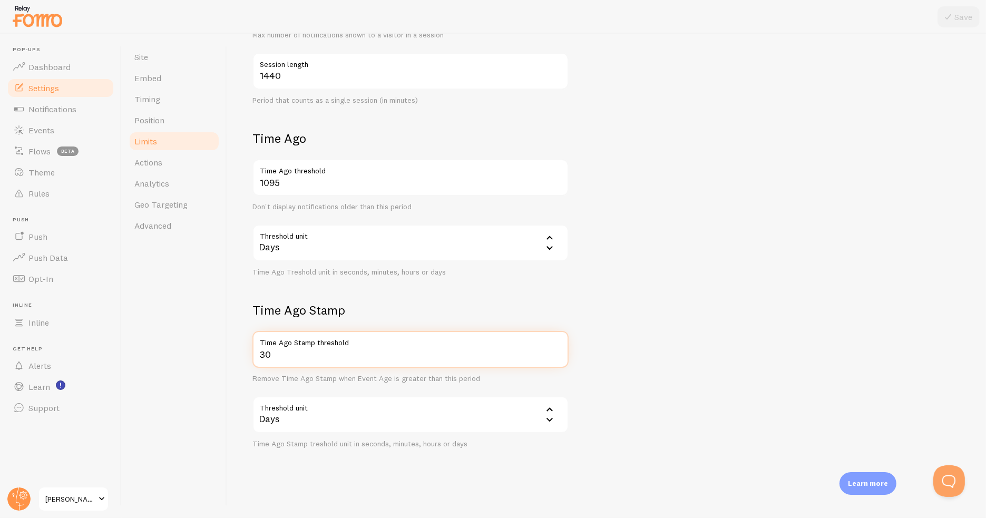
drag, startPoint x: 320, startPoint y: 353, endPoint x: 239, endPoint y: 359, distance: 80.9
click at [242, 359] on div "Limits Notification control and limitations Notification Count 20 Max Notificat…" at bounding box center [606, 276] width 759 height 484
type input "90"
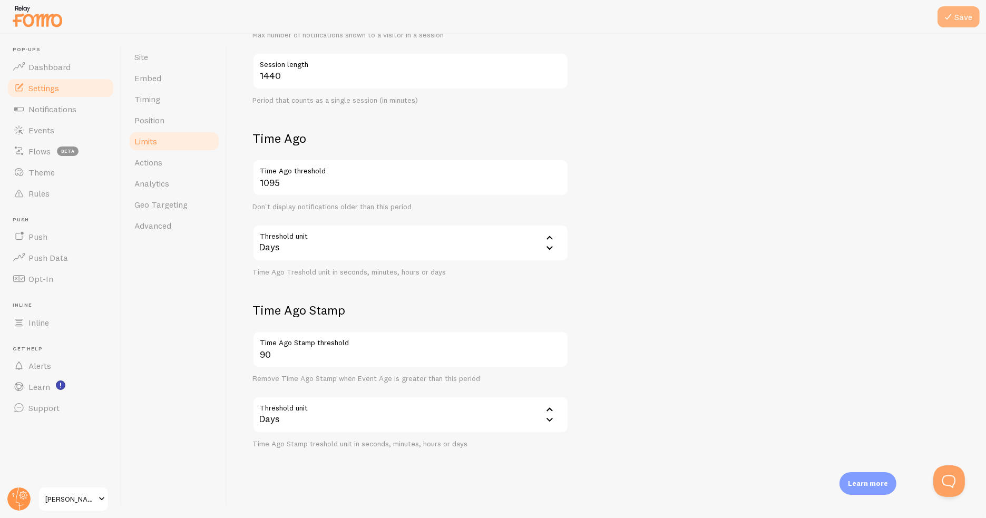
click at [955, 20] on icon at bounding box center [948, 17] width 13 height 13
click at [57, 68] on span "Dashboard" at bounding box center [49, 67] width 42 height 11
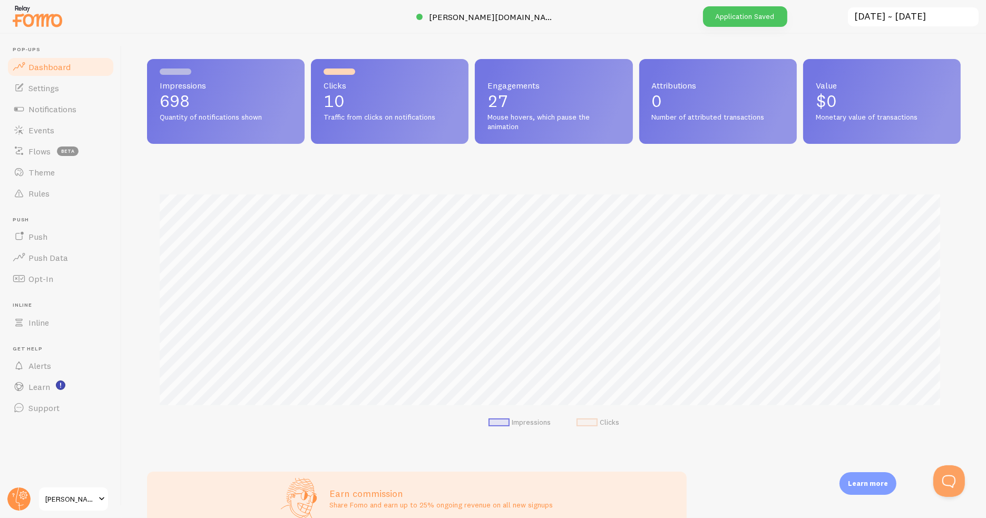
scroll to position [277, 805]
click at [38, 132] on span "Events" at bounding box center [41, 130] width 26 height 11
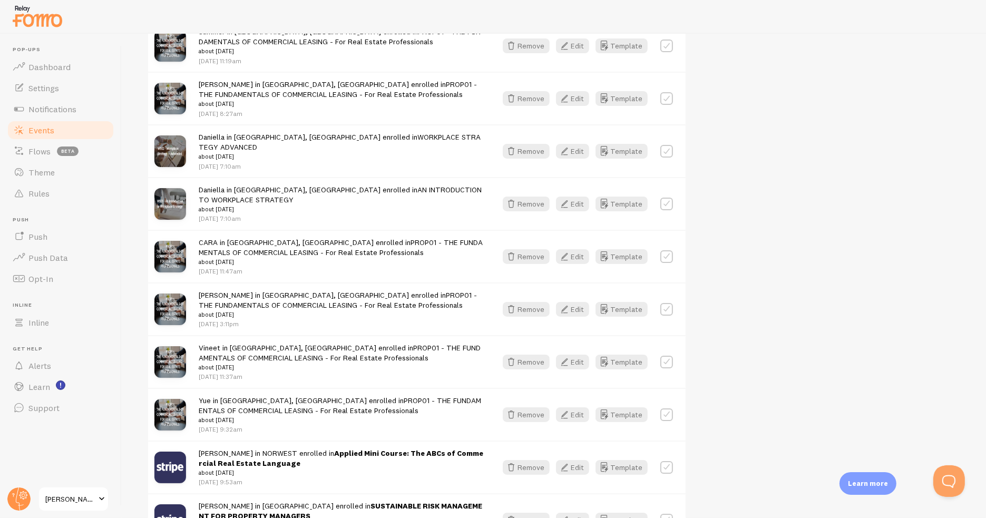
scroll to position [316, 0]
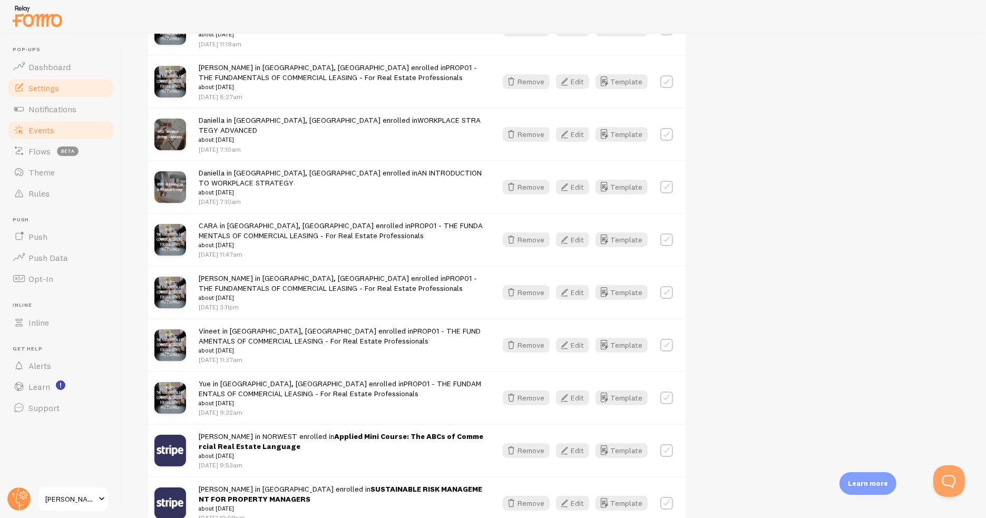
click at [63, 88] on link "Settings" at bounding box center [60, 87] width 109 height 21
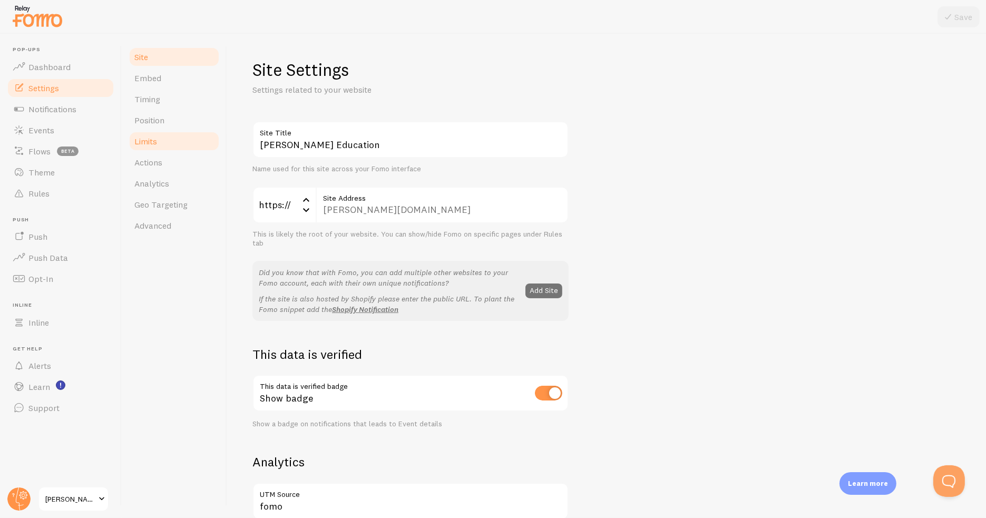
click at [157, 138] on span "Limits" at bounding box center [145, 141] width 23 height 11
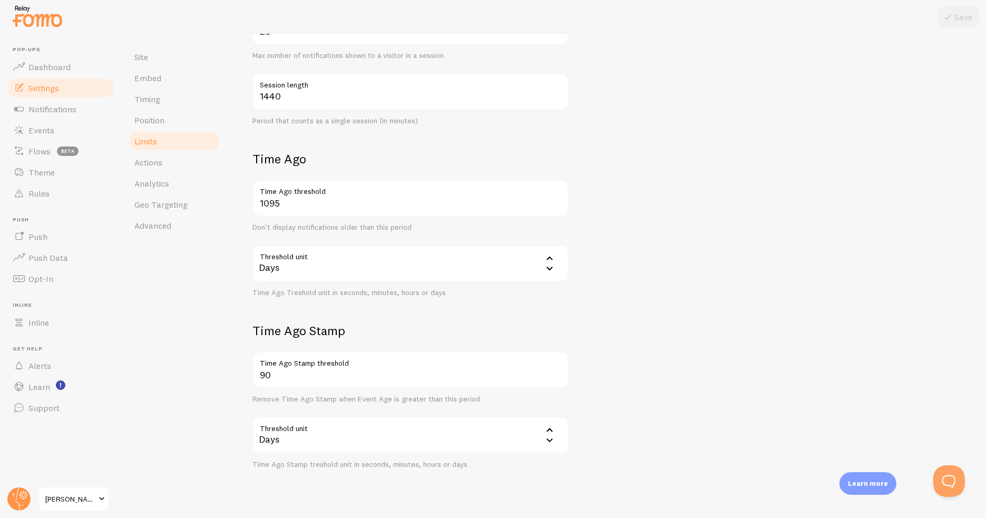
scroll to position [294, 0]
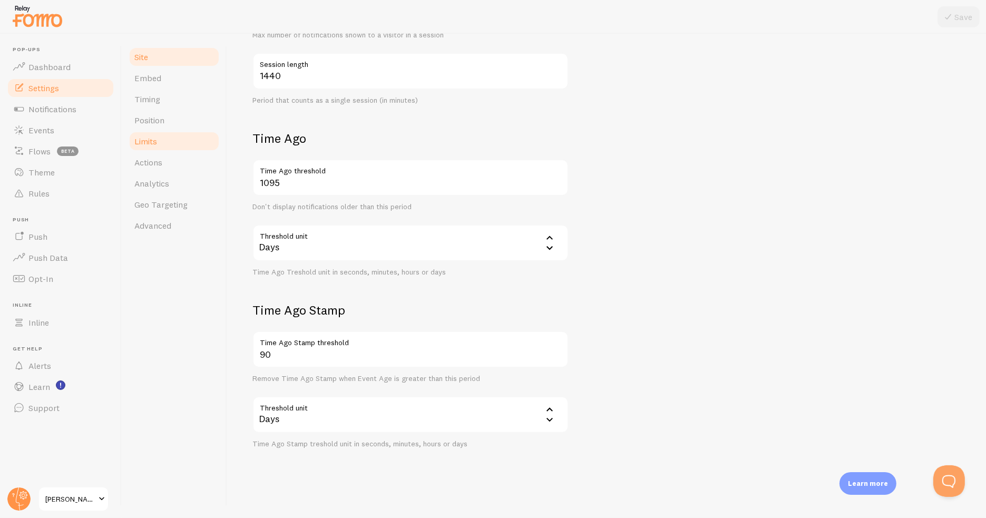
drag, startPoint x: 177, startPoint y: 54, endPoint x: 164, endPoint y: 56, distance: 12.8
click at [177, 54] on link "Site" at bounding box center [174, 56] width 92 height 21
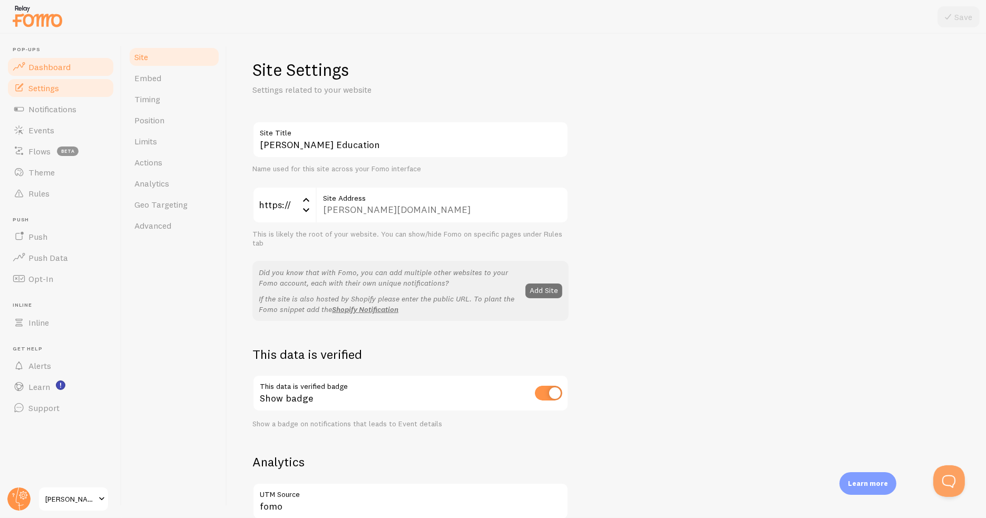
click at [53, 71] on span "Dashboard" at bounding box center [49, 67] width 42 height 11
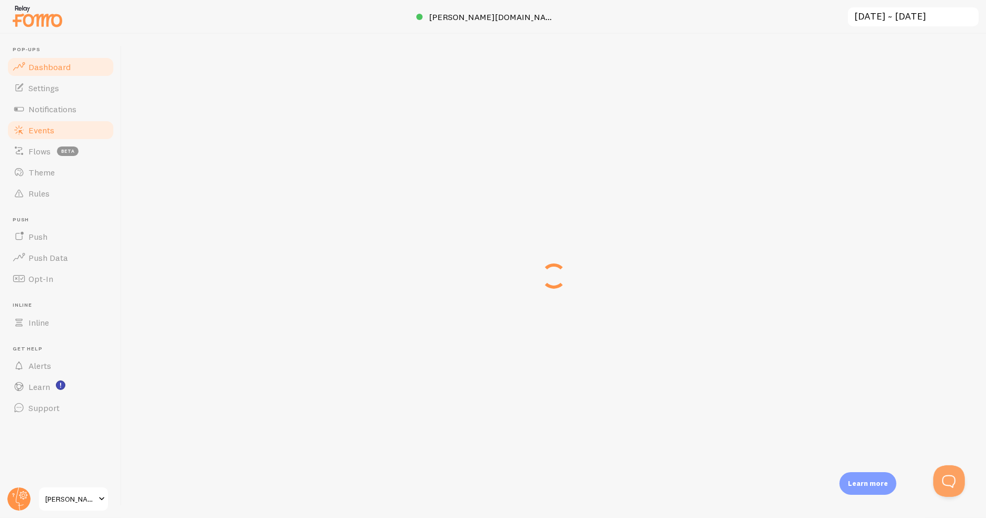
click at [67, 131] on link "Events" at bounding box center [60, 130] width 109 height 21
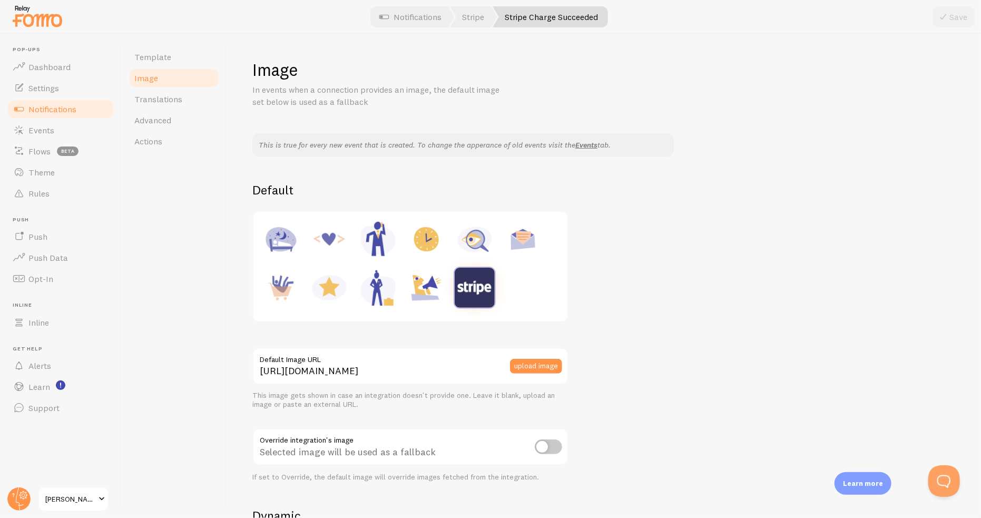
click at [471, 287] on img at bounding box center [475, 288] width 40 height 40
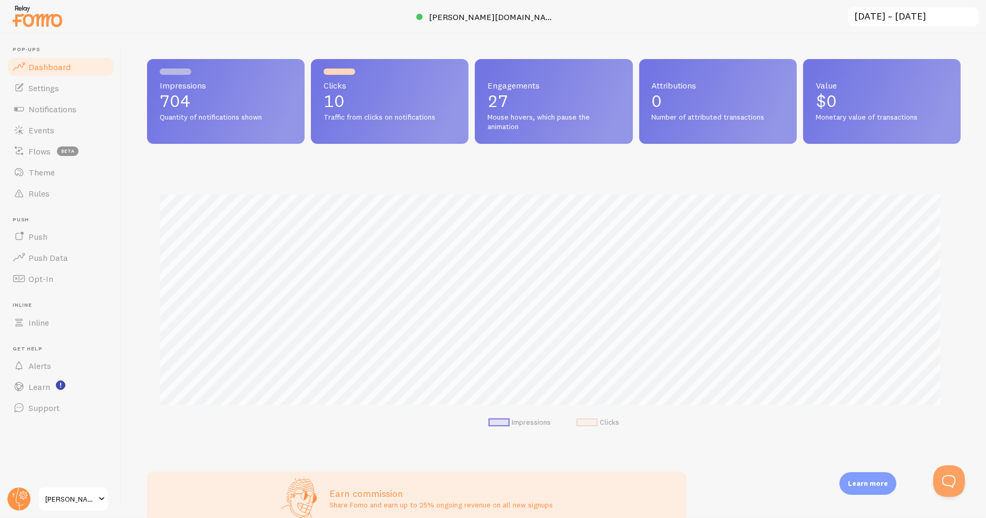
scroll to position [277, 805]
click at [38, 123] on link "Events" at bounding box center [60, 130] width 109 height 21
